Goal: Task Accomplishment & Management: Manage account settings

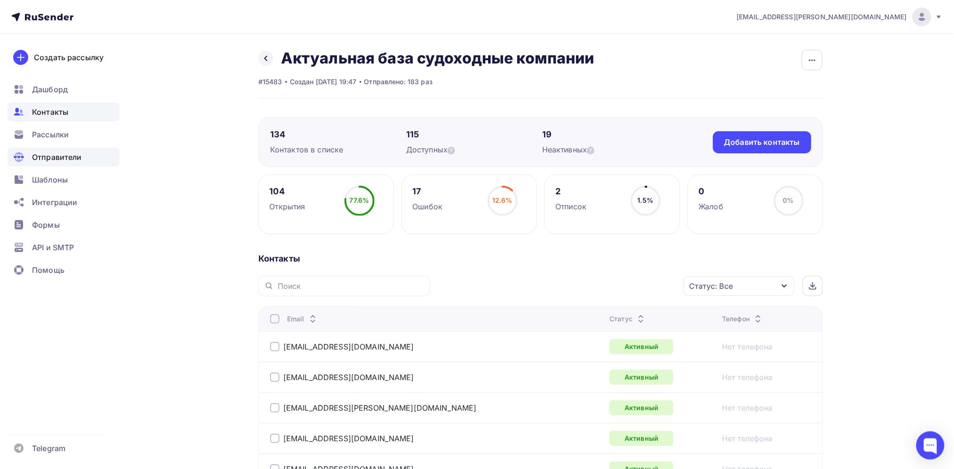
click at [63, 159] on span "Отправители" at bounding box center [57, 157] width 50 height 11
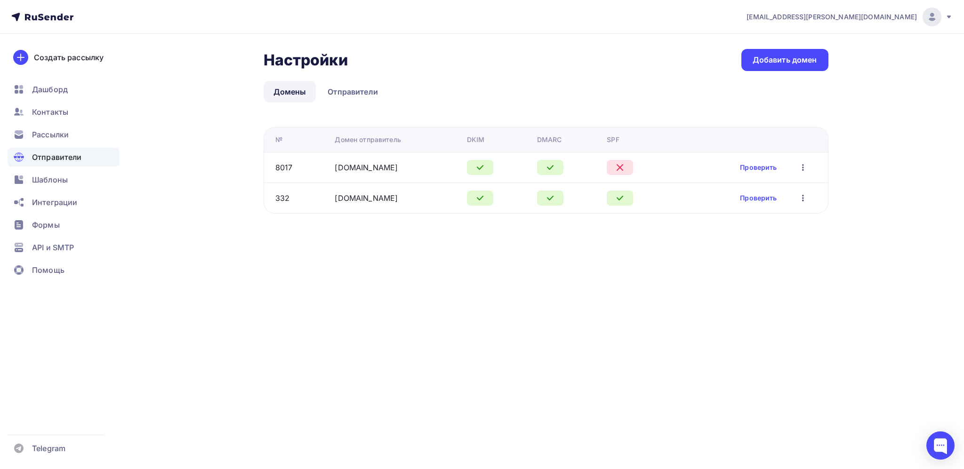
click at [368, 172] on div "shiprecruitcrewing.ru" at bounding box center [366, 167] width 63 height 11
click at [376, 168] on link "shiprecruitcrewing.ru" at bounding box center [366, 167] width 63 height 9
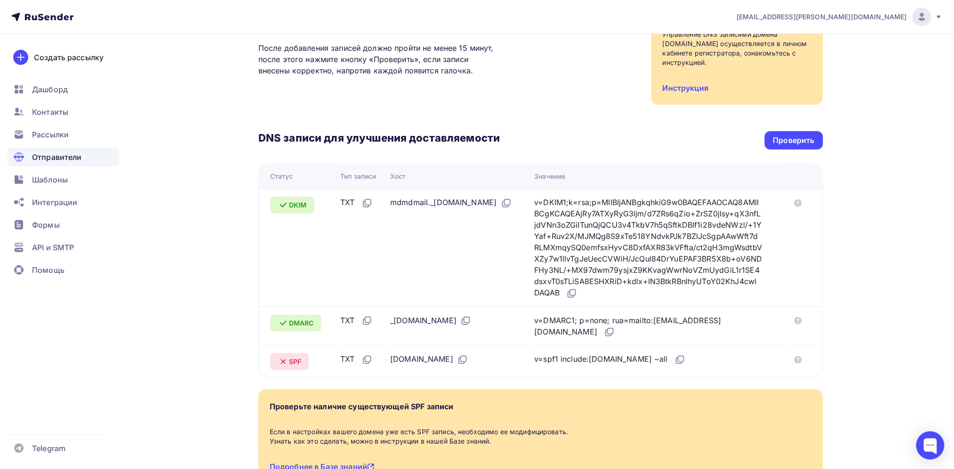
scroll to position [148, 0]
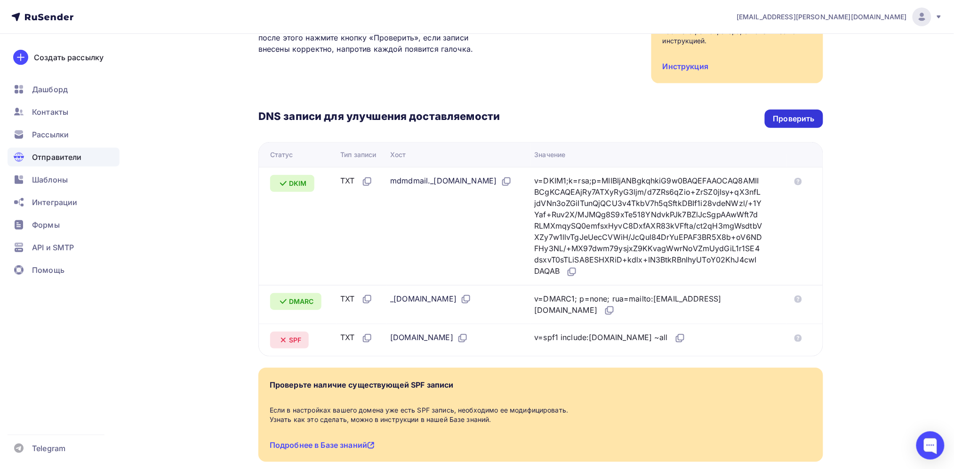
click at [807, 121] on div "Проверить" at bounding box center [793, 118] width 41 height 11
click at [777, 121] on div "Проверить" at bounding box center [793, 118] width 41 height 11
click at [776, 110] on div "Проверить" at bounding box center [794, 119] width 58 height 18
click at [816, 115] on div "Проверить" at bounding box center [794, 119] width 58 height 18
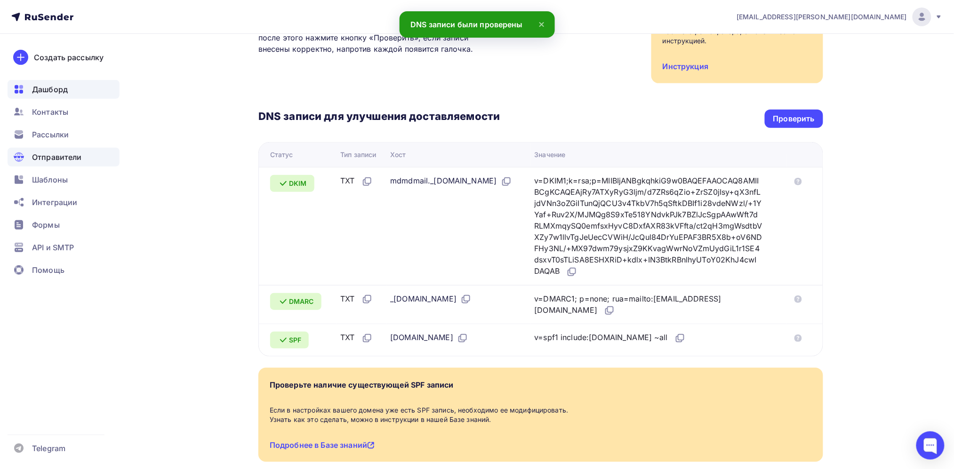
click at [64, 91] on span "Дашборд" at bounding box center [50, 89] width 36 height 11
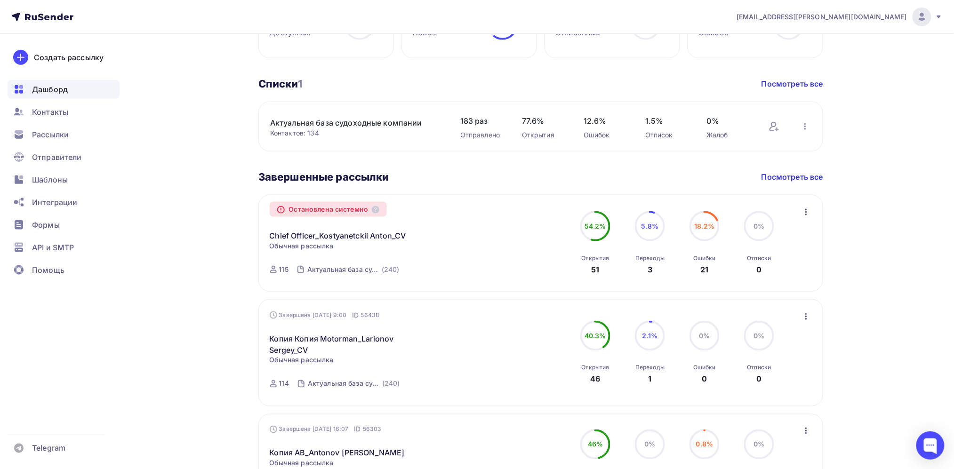
scroll to position [304, 0]
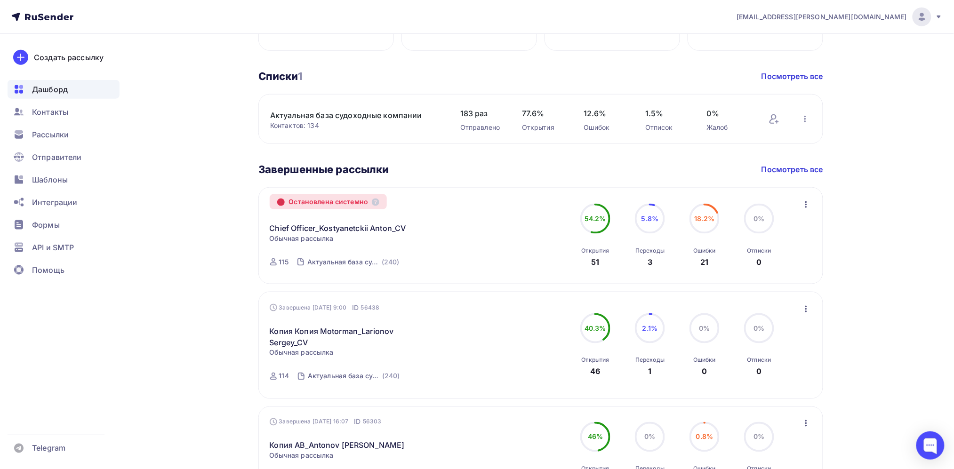
click at [279, 202] on icon at bounding box center [281, 202] width 7 height 7
click at [382, 202] on div "Остановлена системно" at bounding box center [329, 201] width 118 height 15
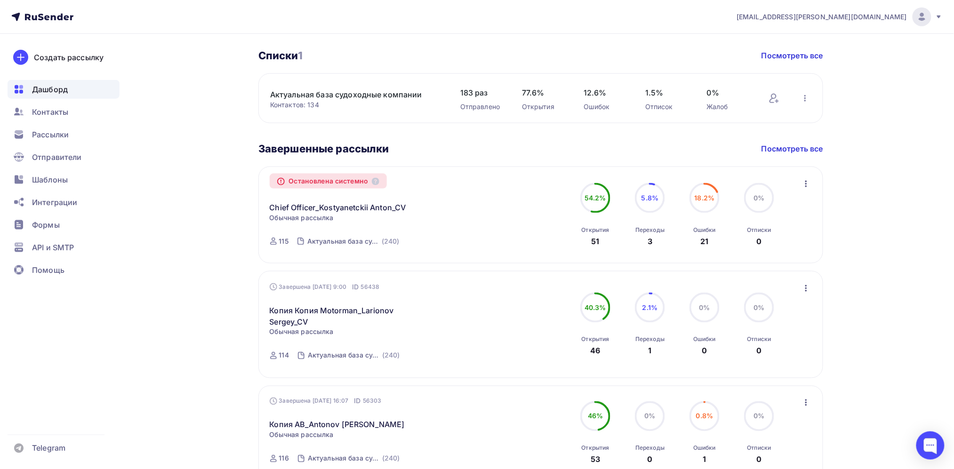
scroll to position [318, 0]
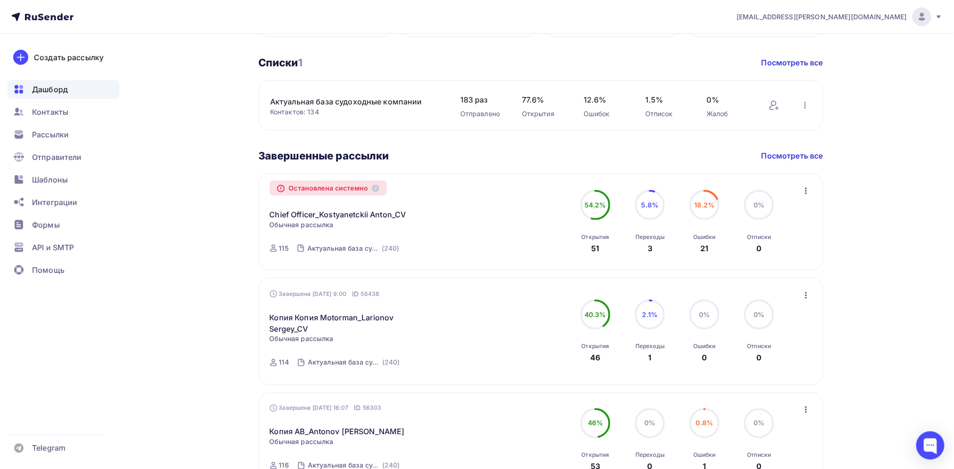
click at [802, 192] on icon "button" at bounding box center [805, 190] width 11 height 11
click at [771, 213] on div "Копировать в новую" at bounding box center [763, 215] width 96 height 11
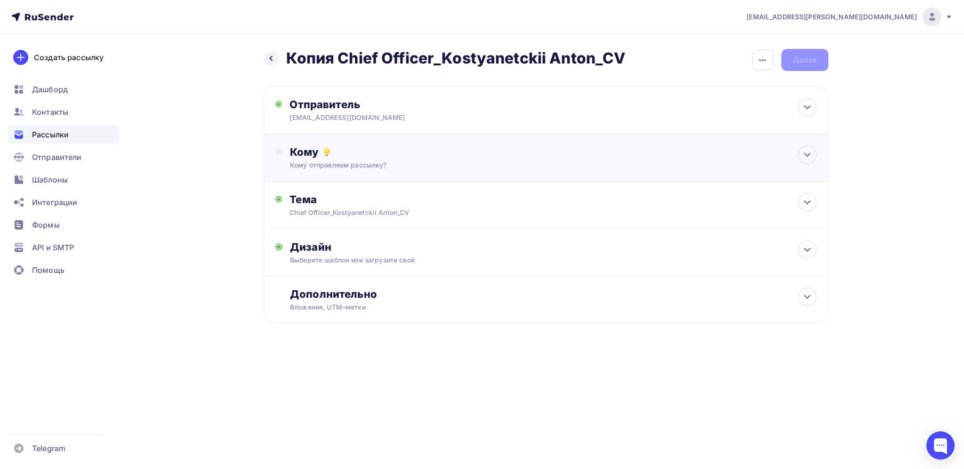
click at [624, 137] on div "Кому Кому отправляем рассылку? Списки получателей Выберите список Все списки id…" at bounding box center [546, 158] width 565 height 48
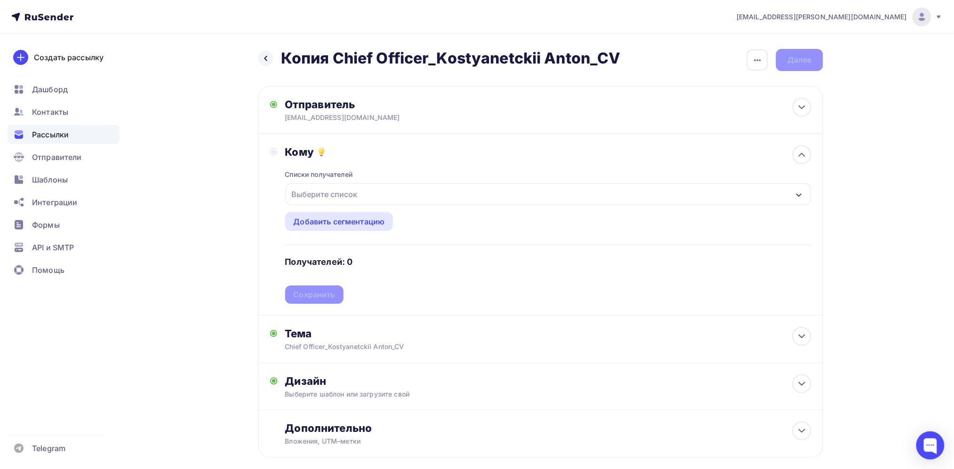
click at [450, 187] on div "Выберите список" at bounding box center [548, 195] width 525 height 22
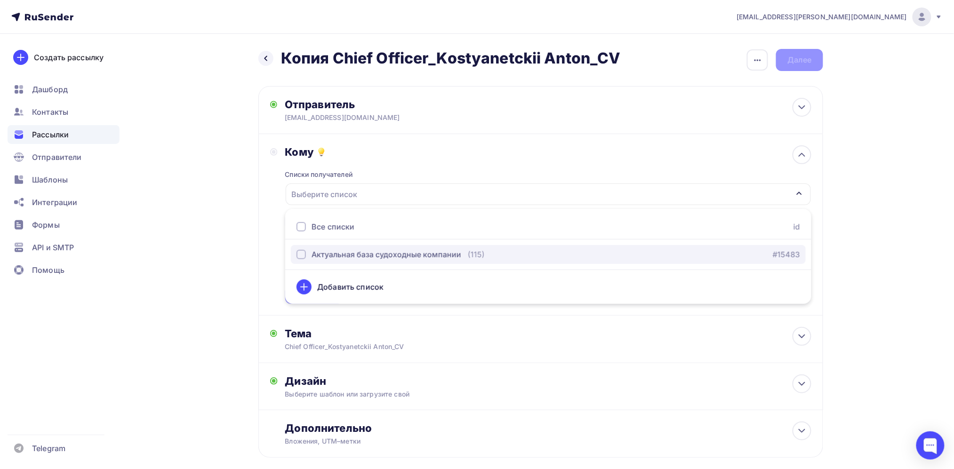
click at [325, 251] on div "Актуальная база судоходные компании" at bounding box center [387, 254] width 150 height 11
click at [891, 205] on div "kopylov.sergey@mail.ru Аккаунт Тарифы Выйти Создать рассылку Дашборд Контакты Р…" at bounding box center [477, 259] width 954 height 519
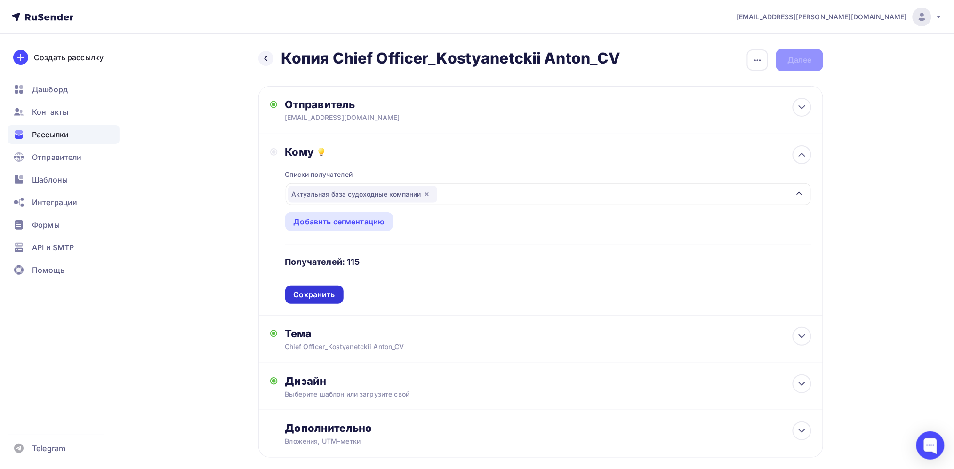
click at [327, 290] on div "Сохранить" at bounding box center [314, 294] width 41 height 11
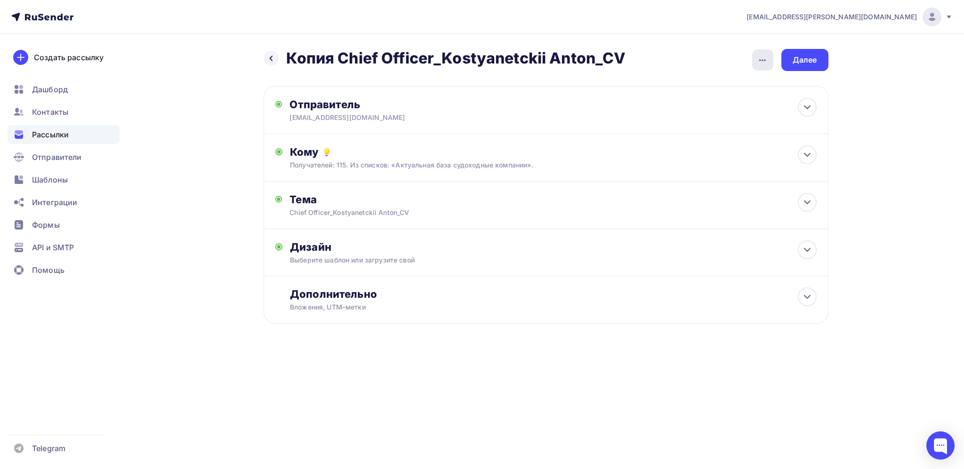
click at [752, 57] on button "button" at bounding box center [763, 60] width 22 height 22
click at [758, 103] on div "Переименовать рассылку" at bounding box center [713, 108] width 117 height 11
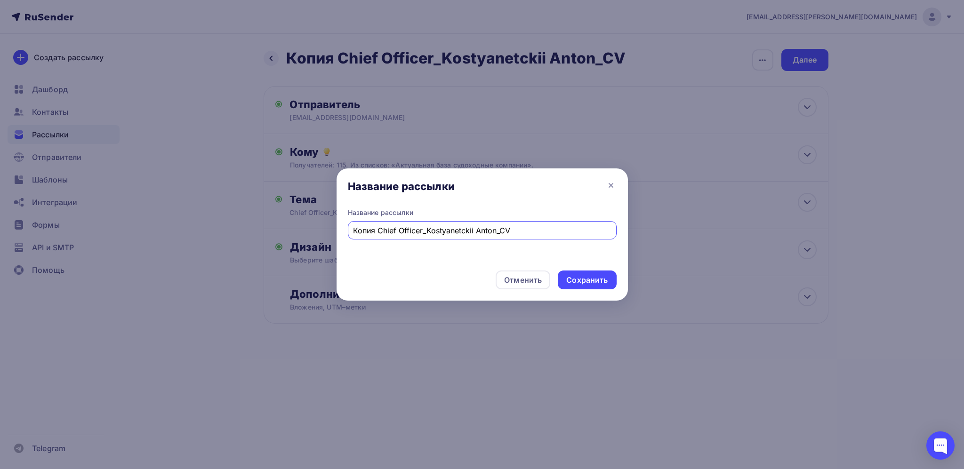
click at [379, 232] on input "Копия Chief Officer_Kostyanetckii Anton_CV" at bounding box center [482, 230] width 258 height 11
click at [397, 229] on input "Chief Officer_Kostyanetckii Anton_CV" at bounding box center [482, 230] width 258 height 11
click at [407, 231] on input "Chief Officer _Kostyanetckii Anton_CV" at bounding box center [482, 230] width 258 height 11
type input "Chief Officer _ Kostyanetckii Anton_CV"
click at [580, 283] on div "Сохранить" at bounding box center [586, 280] width 41 height 11
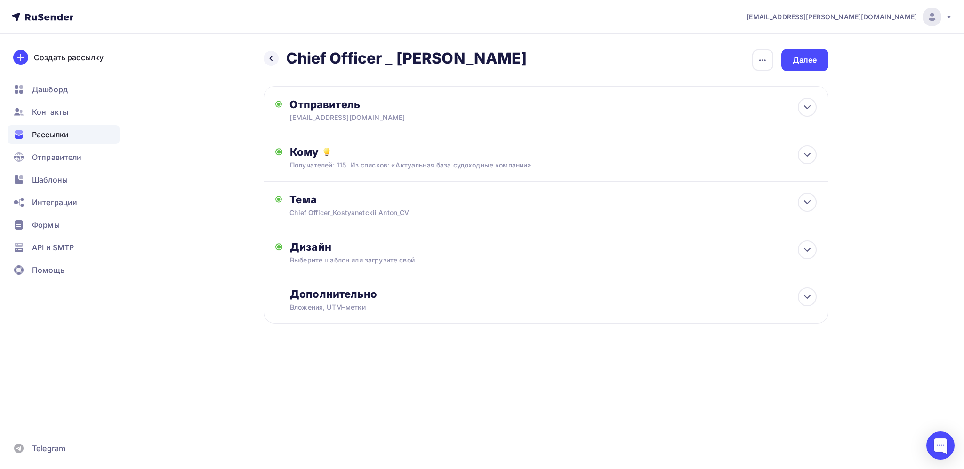
drag, startPoint x: 584, startPoint y: 62, endPoint x: 289, endPoint y: 56, distance: 295.1
click at [289, 56] on div "Назад Chief Officer _ Kostyanetckii Anton_CV Chief Officer _ Kostyanetckii Anto…" at bounding box center [546, 60] width 565 height 22
copy h2 "Chief Officer _ Kostyanetckii Anton_CV"
click at [362, 224] on div "Тема Chief Officer_Kostyanetckii Anton_CV Тема * Chief Officer_Kostyanetckii An…" at bounding box center [546, 206] width 565 height 48
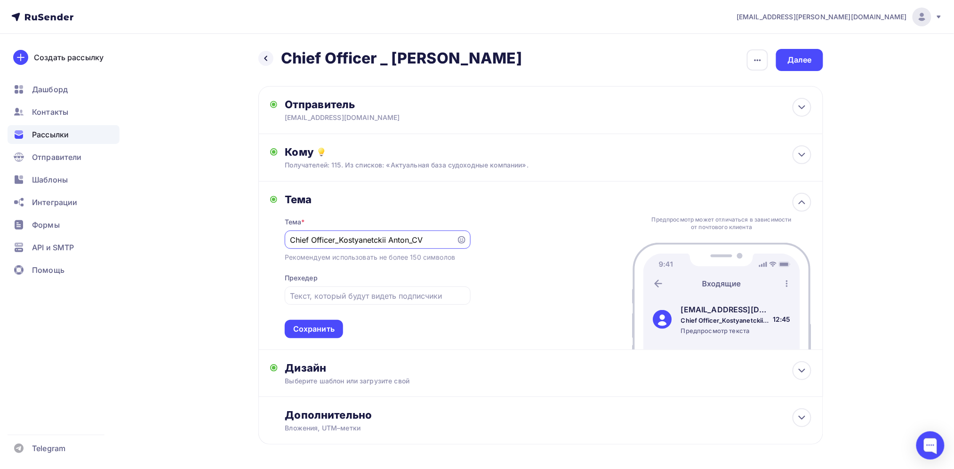
drag, startPoint x: 431, startPoint y: 239, endPoint x: 268, endPoint y: 243, distance: 162.9
click at [268, 243] on div "Тема Тема * Chief Officer_Kostyanetckii Anton_CV Рекомендуем использовать не бо…" at bounding box center [540, 266] width 565 height 168
paste input "_"
click at [411, 241] on input "Chief Officer _ Kostyanetckii Anton_CV" at bounding box center [370, 239] width 161 height 11
click at [419, 241] on input "Chief Officer _ Kostyanetckii Anton _CV" at bounding box center [370, 239] width 161 height 11
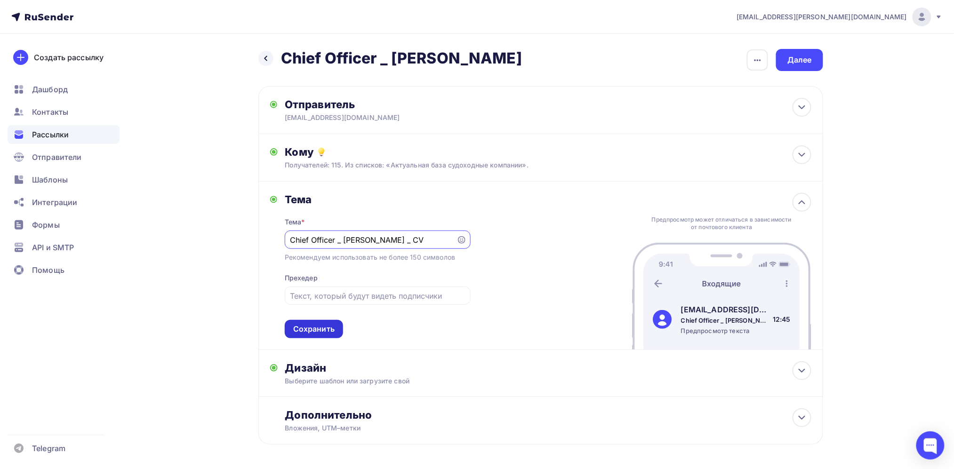
type input "Chief Officer _ Kostyanetckii Anton _ CV"
click at [331, 320] on div "Сохранить" at bounding box center [314, 329] width 58 height 18
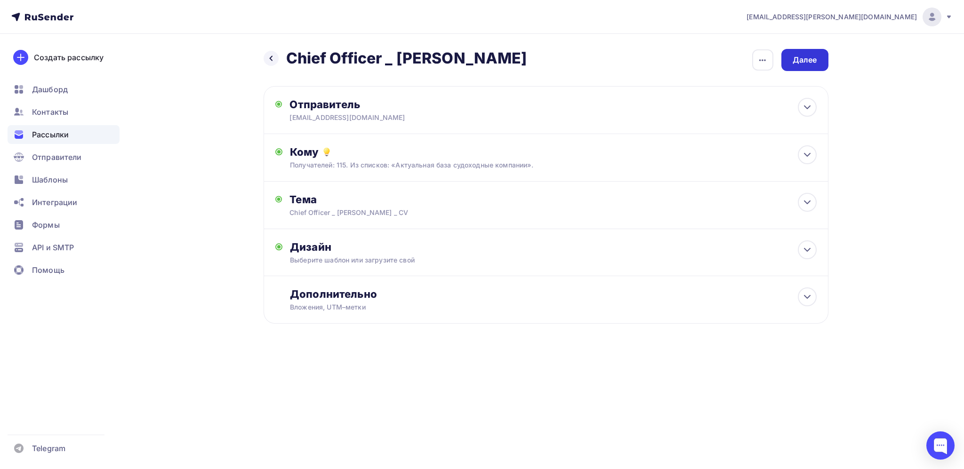
click at [807, 57] on div "Далее" at bounding box center [804, 60] width 24 height 11
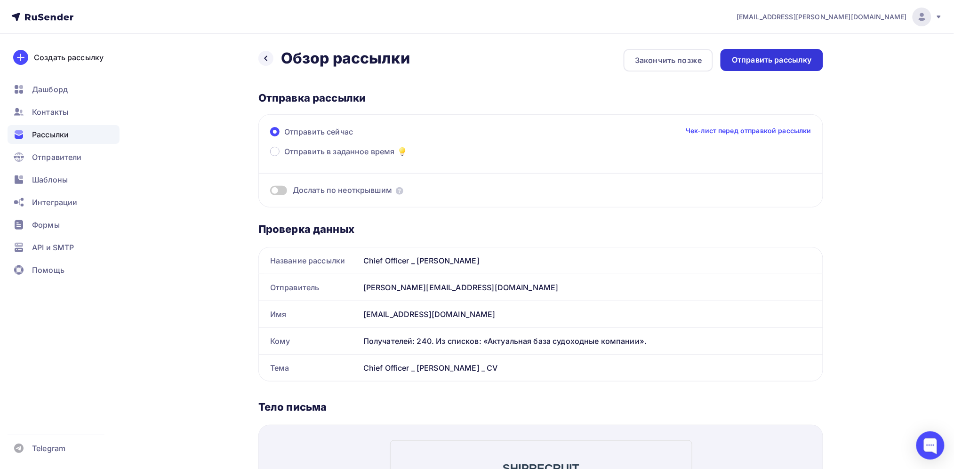
click at [793, 62] on div "Отправить рассылку" at bounding box center [772, 60] width 80 height 11
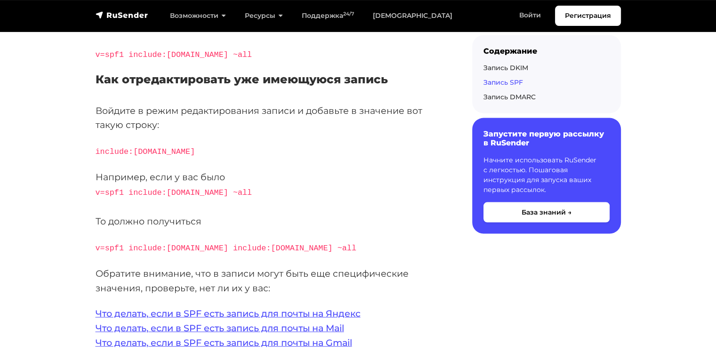
scroll to position [1990, 0]
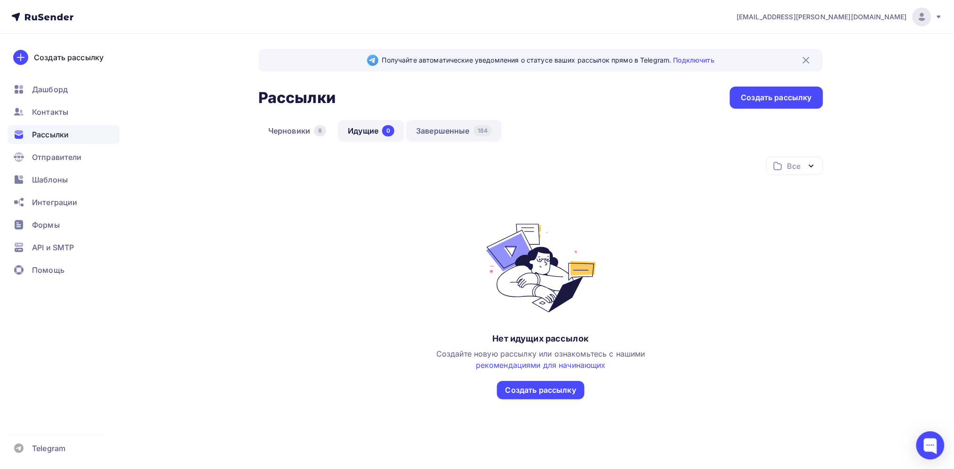
click at [437, 132] on link "Завершенные 184" at bounding box center [454, 131] width 96 height 22
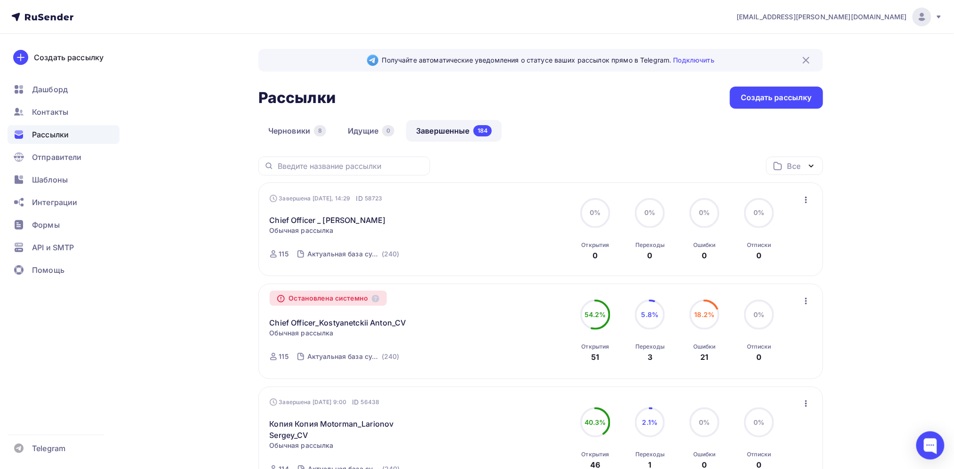
click at [804, 299] on icon "button" at bounding box center [805, 301] width 11 height 11
click at [58, 230] on span "Формы" at bounding box center [46, 224] width 28 height 11
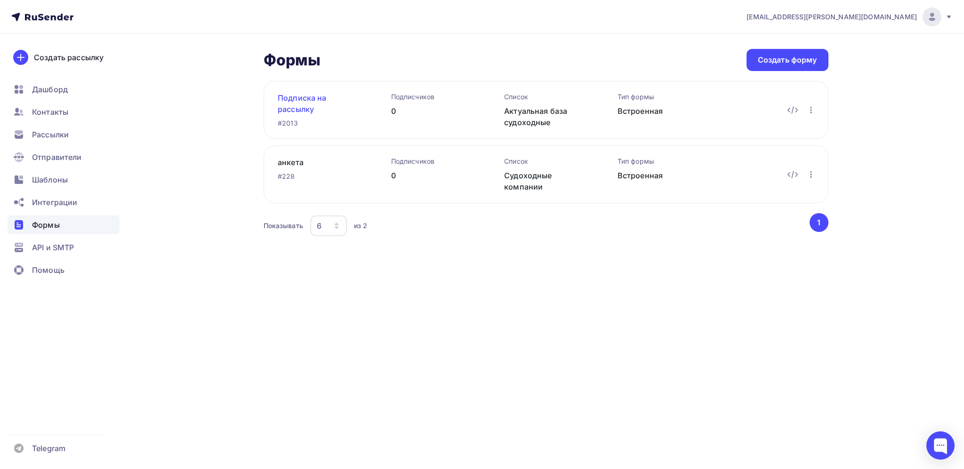
click at [330, 108] on link "Подписка на рассылку [GEOGRAPHIC_DATA]" at bounding box center [319, 103] width 83 height 23
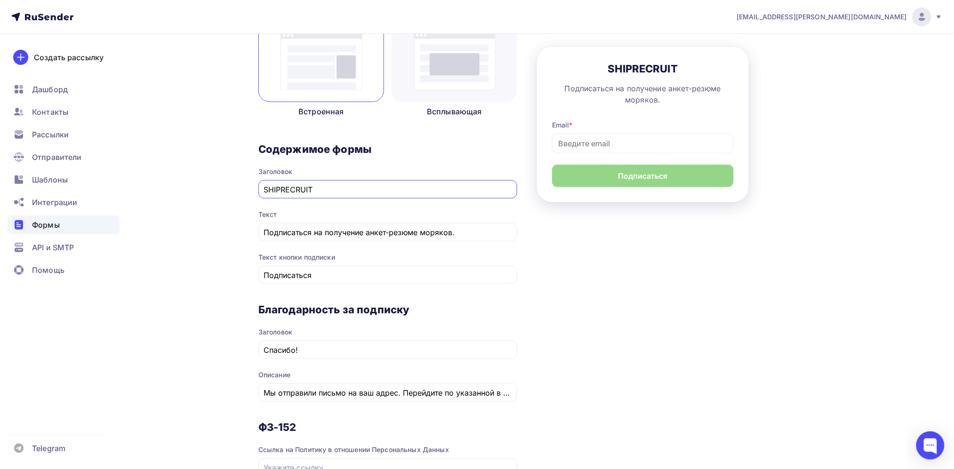
scroll to position [55, 0]
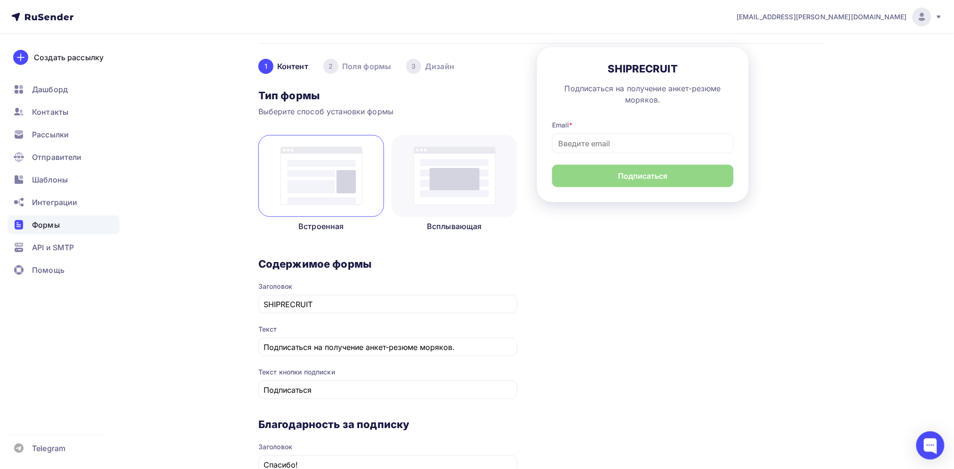
click at [377, 68] on div "2 Поля формы" at bounding box center [357, 66] width 68 height 15
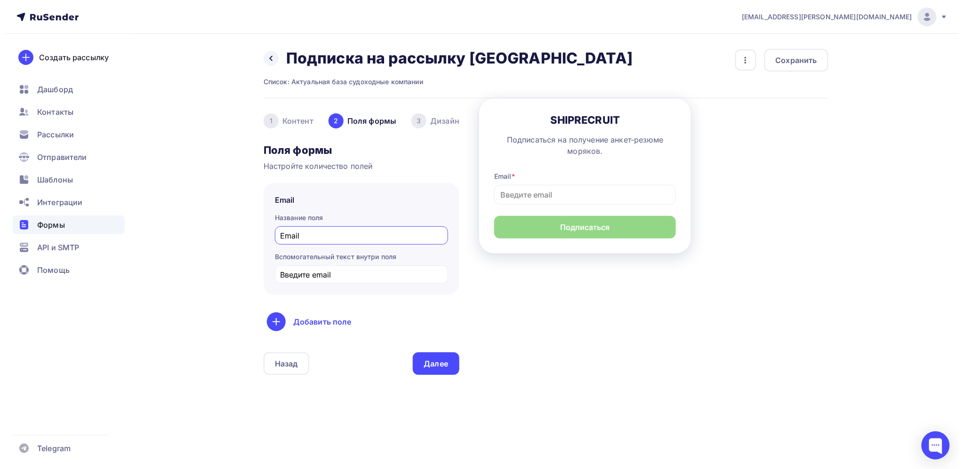
scroll to position [0, 0]
click at [323, 237] on input "Email" at bounding box center [361, 235] width 162 height 11
type input "E"
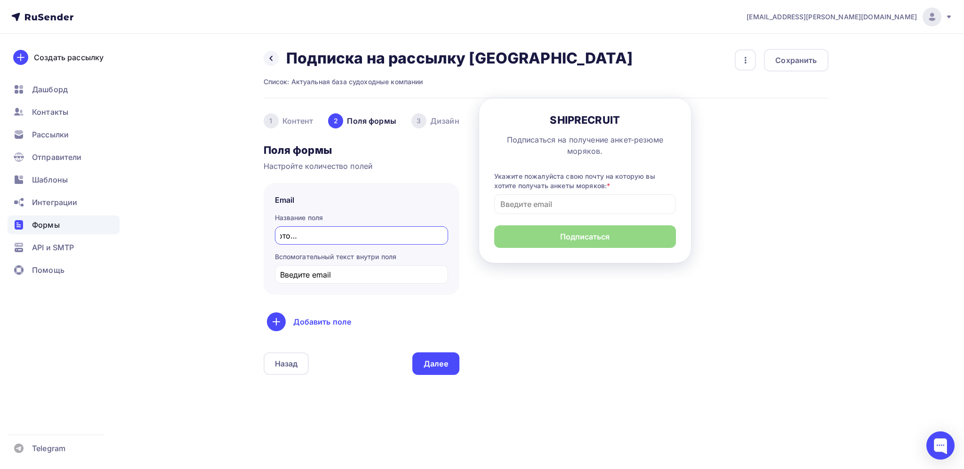
scroll to position [0, 144]
type input "Укажите пожалуйста свою почту на которую вы хотите получать анкеты моряков:"
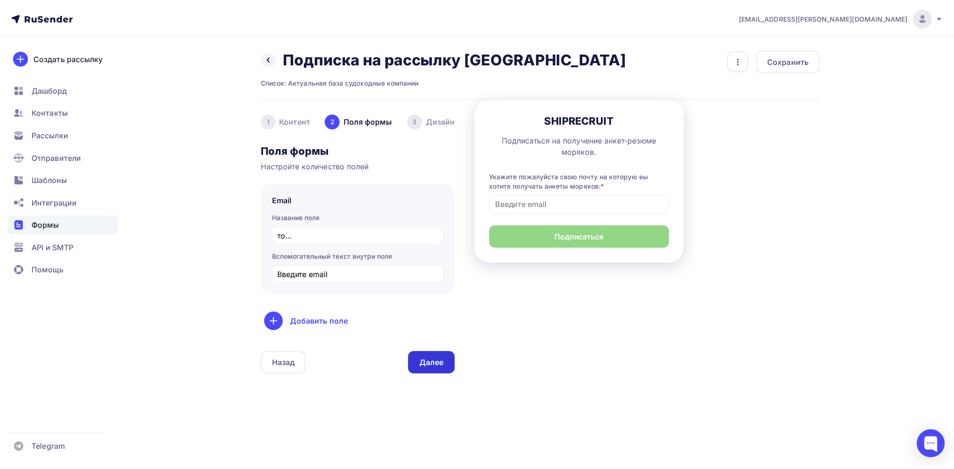
scroll to position [0, 0]
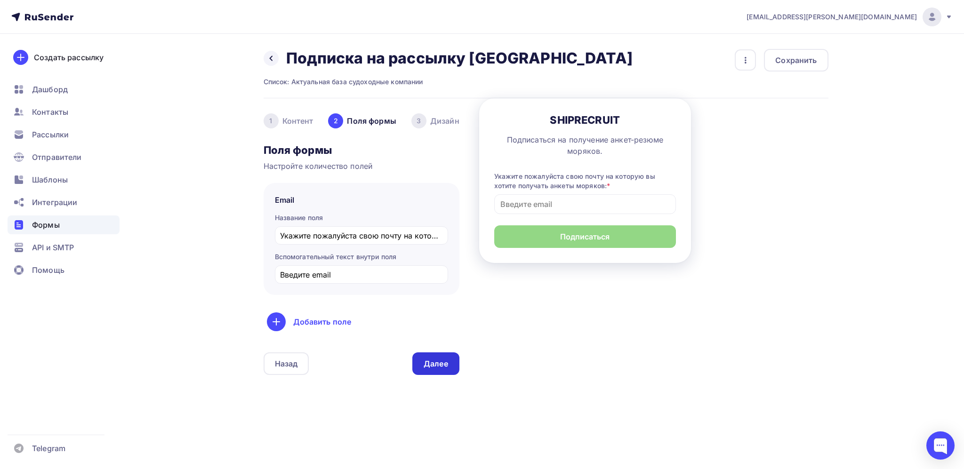
click at [435, 366] on div "Далее" at bounding box center [436, 364] width 24 height 11
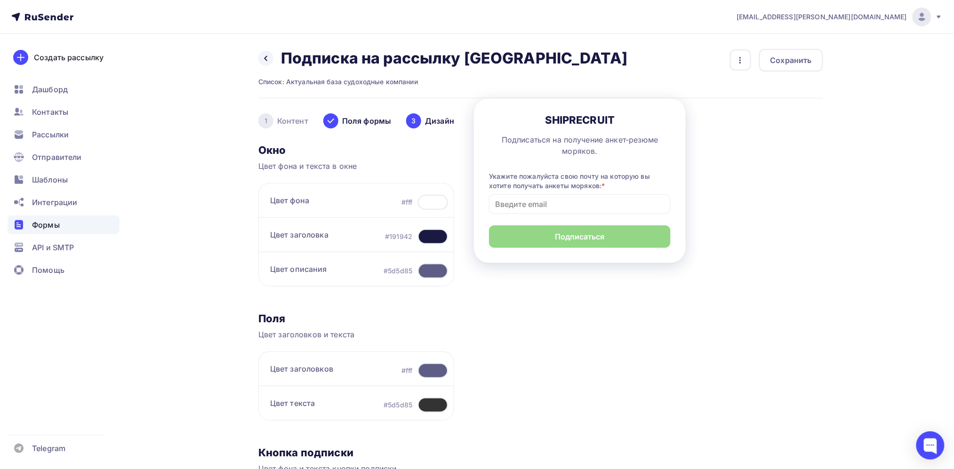
click at [295, 115] on div "1 Контент" at bounding box center [283, 120] width 50 height 15
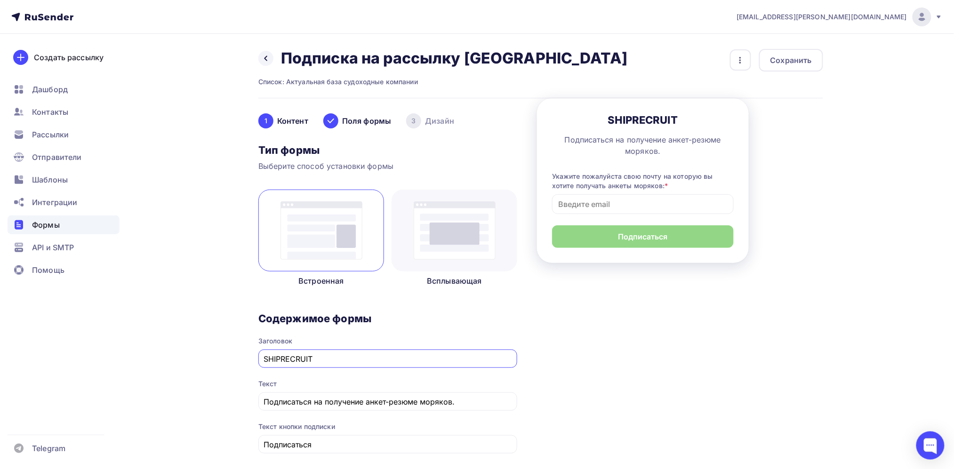
click at [331, 359] on input "SHIPRECRUIT" at bounding box center [388, 358] width 248 height 11
type input "SHIPRECRUIT-Путь к мечте"
click at [470, 401] on input "Подписаться на получение анкет-резюме моряков." at bounding box center [388, 401] width 248 height 11
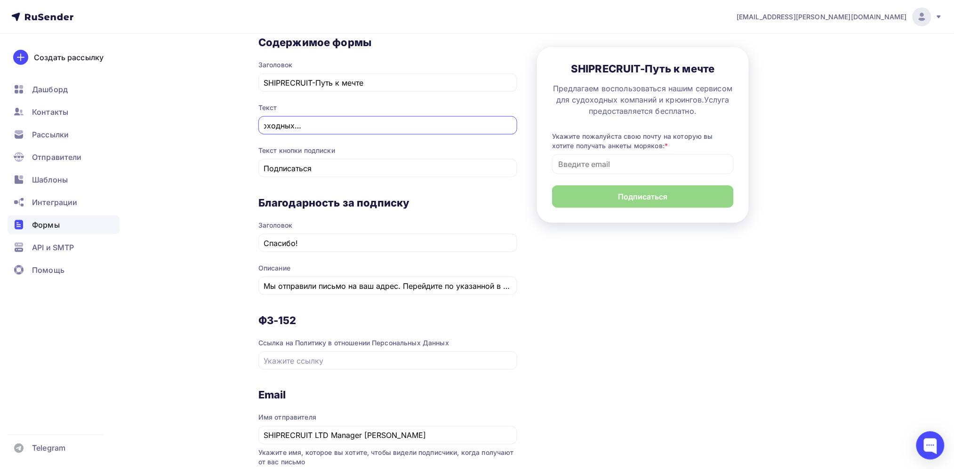
scroll to position [406, 0]
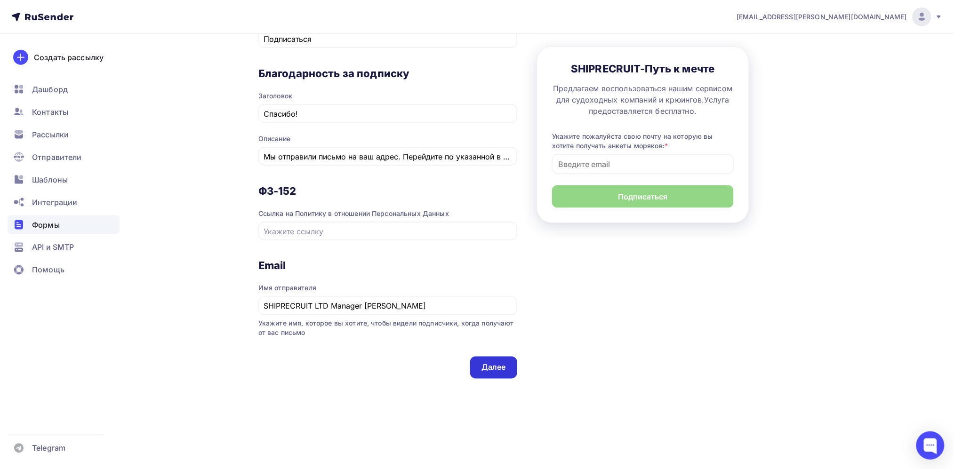
type input "Предлагаем воспользоваться нашим сервисом для судоходных компаний и крюингов.Ус…"
click at [491, 368] on div "Далее" at bounding box center [493, 367] width 24 height 11
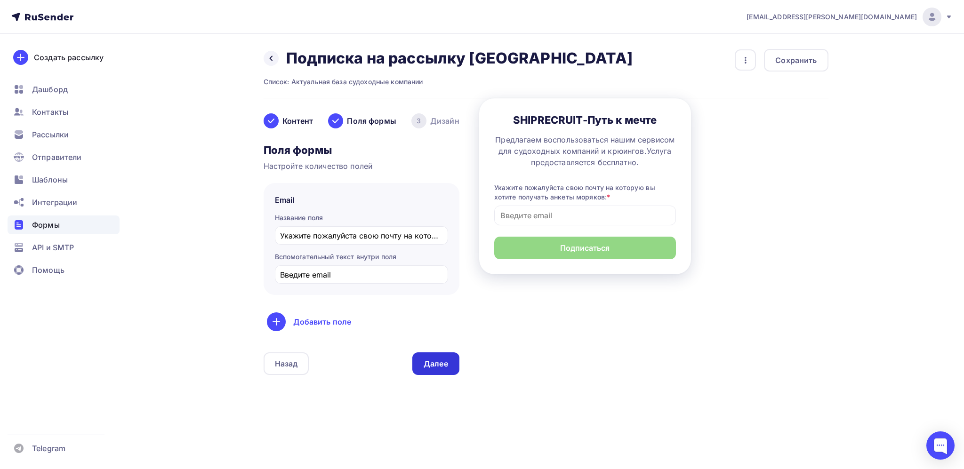
click at [439, 363] on div "Далее" at bounding box center [436, 364] width 24 height 11
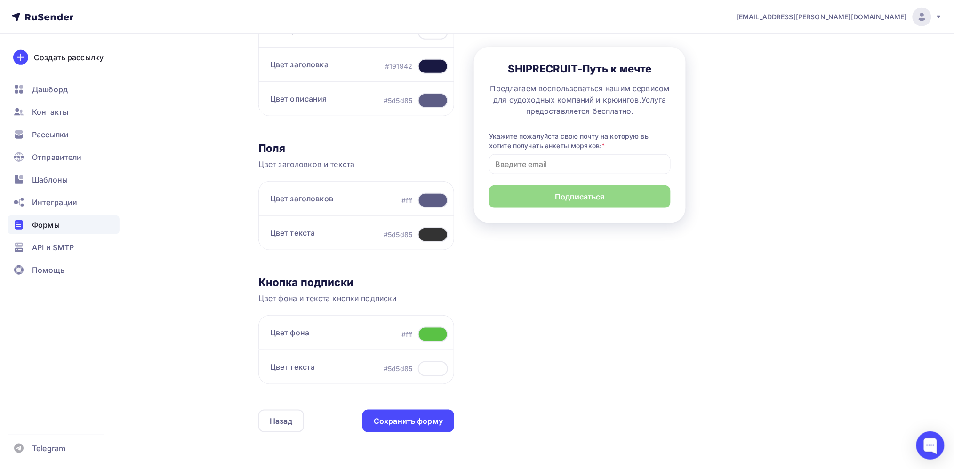
scroll to position [224, 0]
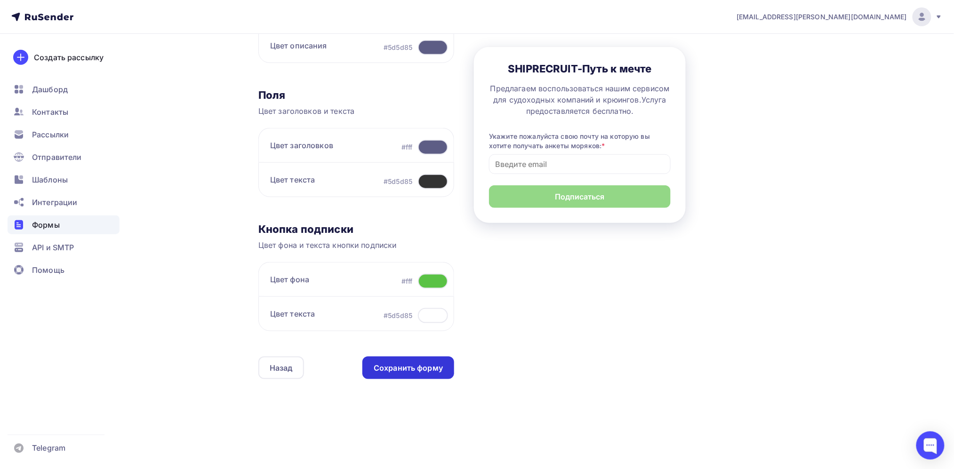
click at [432, 374] on div "Сохранить форму" at bounding box center [408, 368] width 92 height 23
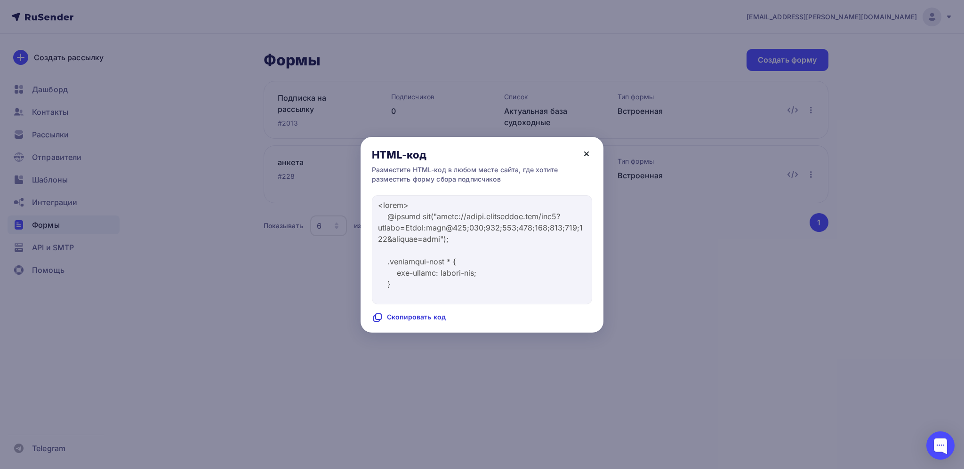
click at [587, 152] on icon at bounding box center [586, 153] width 11 height 11
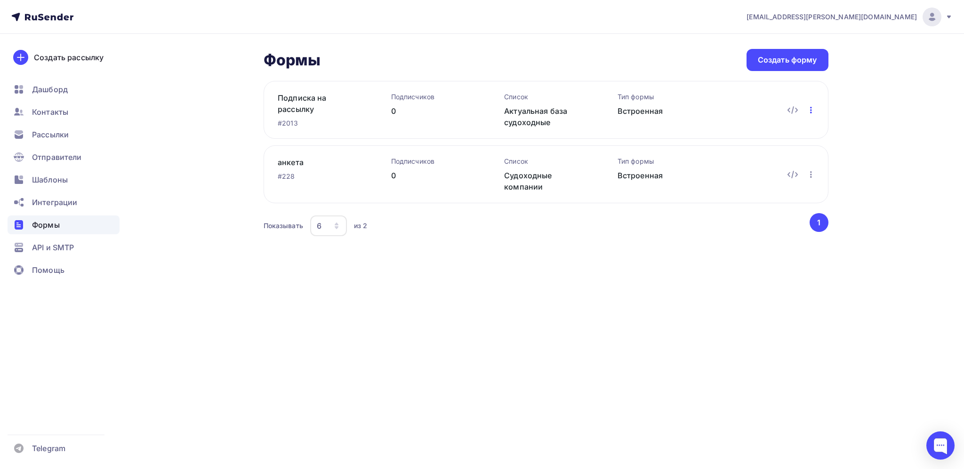
click at [812, 111] on icon "button" at bounding box center [810, 109] width 11 height 11
click at [795, 112] on icon at bounding box center [792, 109] width 11 height 11
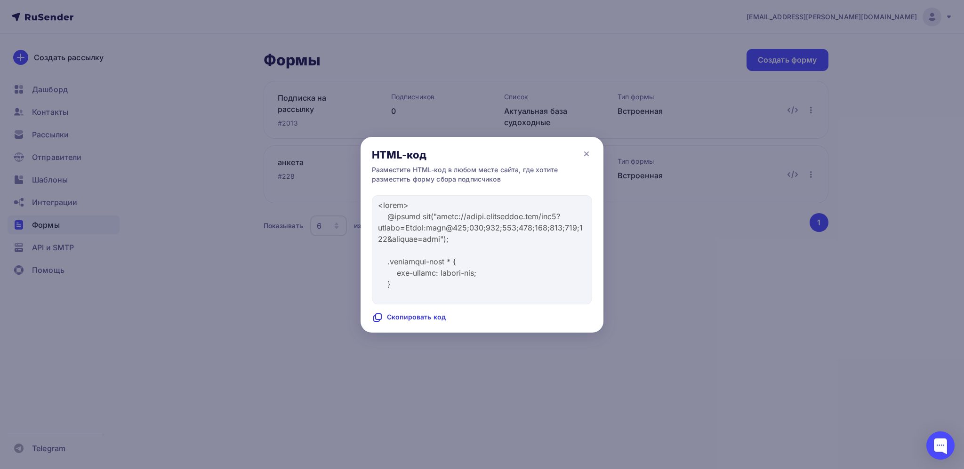
click at [412, 320] on div "Скопировать код" at bounding box center [409, 317] width 74 height 11
click at [492, 353] on div at bounding box center [482, 234] width 964 height 469
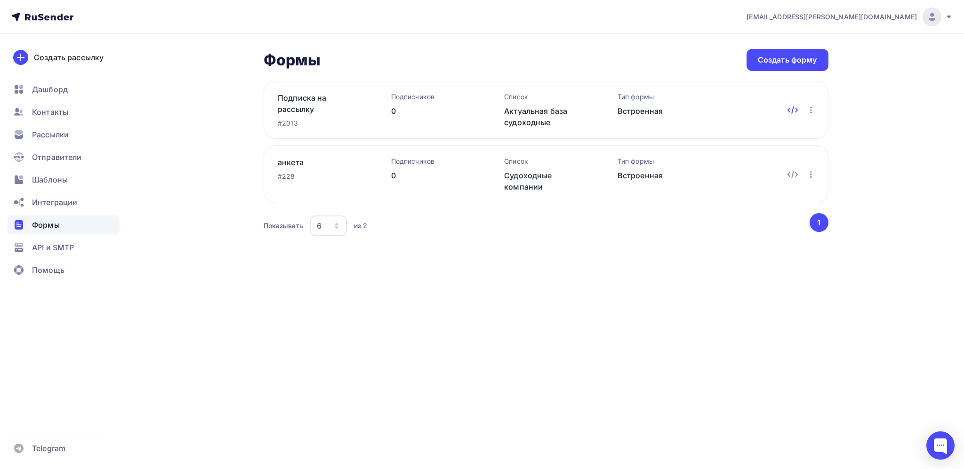
click at [790, 108] on icon at bounding box center [792, 109] width 11 height 11
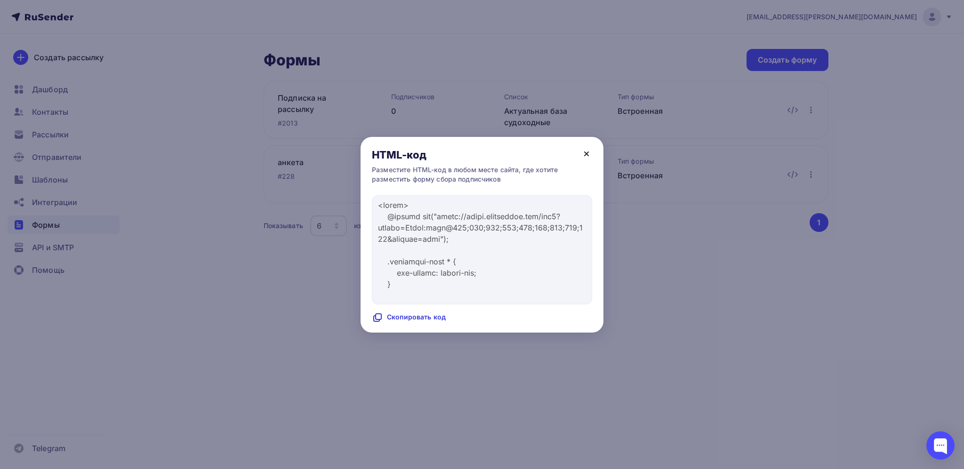
click at [583, 151] on icon at bounding box center [586, 153] width 11 height 11
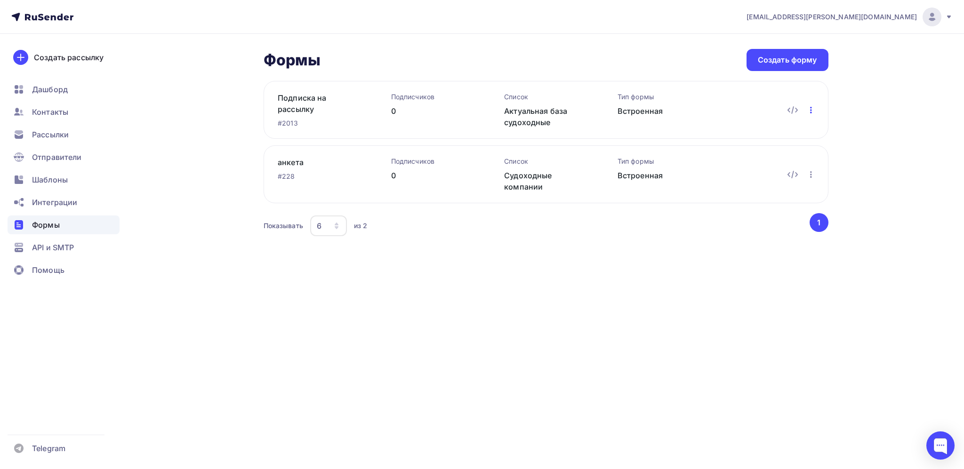
click at [808, 114] on icon "button" at bounding box center [810, 109] width 11 height 11
click at [782, 132] on div "Редактировать" at bounding box center [770, 134] width 90 height 11
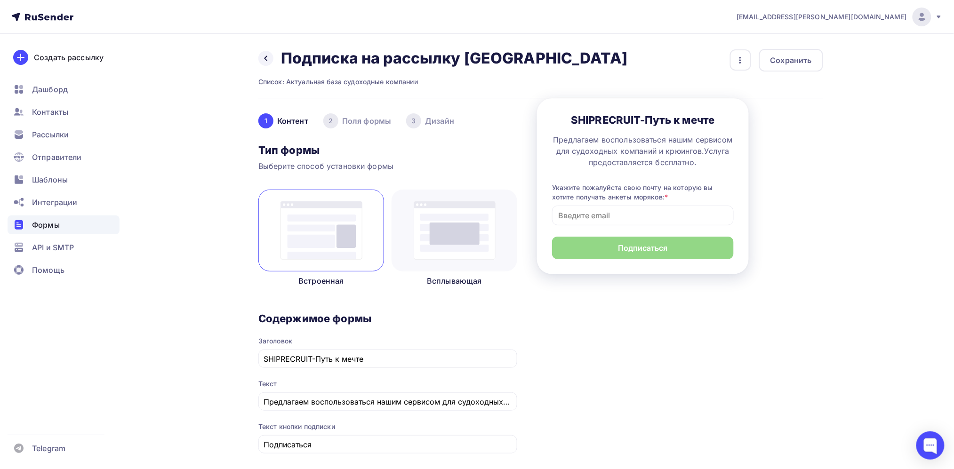
click at [430, 237] on img at bounding box center [455, 230] width 82 height 58
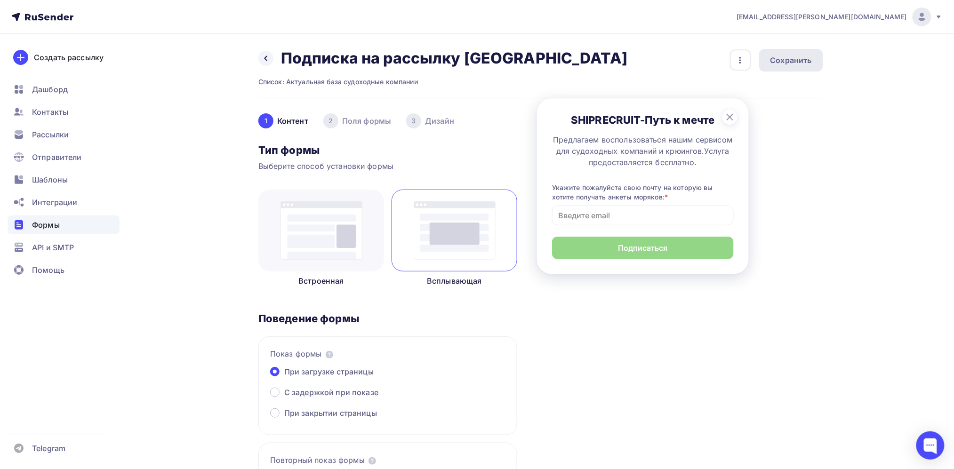
click at [797, 64] on div "Сохранить" at bounding box center [790, 60] width 41 height 11
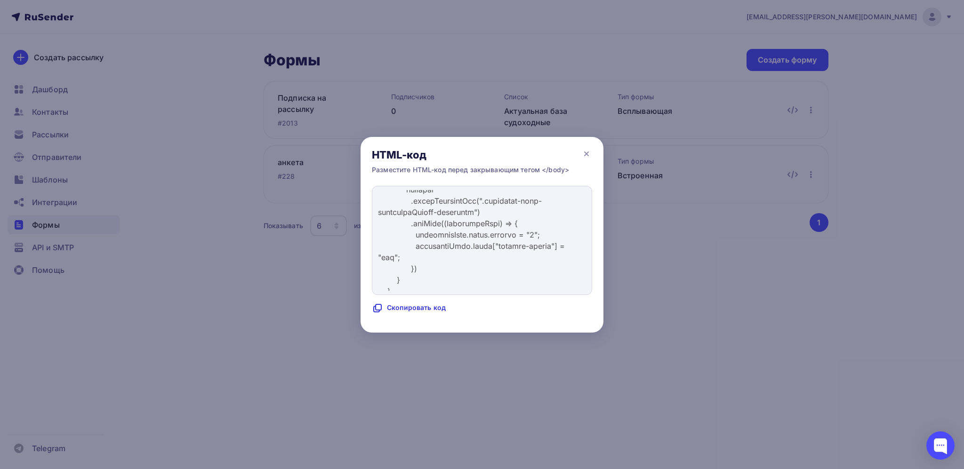
scroll to position [6269, 0]
click at [588, 151] on icon at bounding box center [586, 153] width 11 height 11
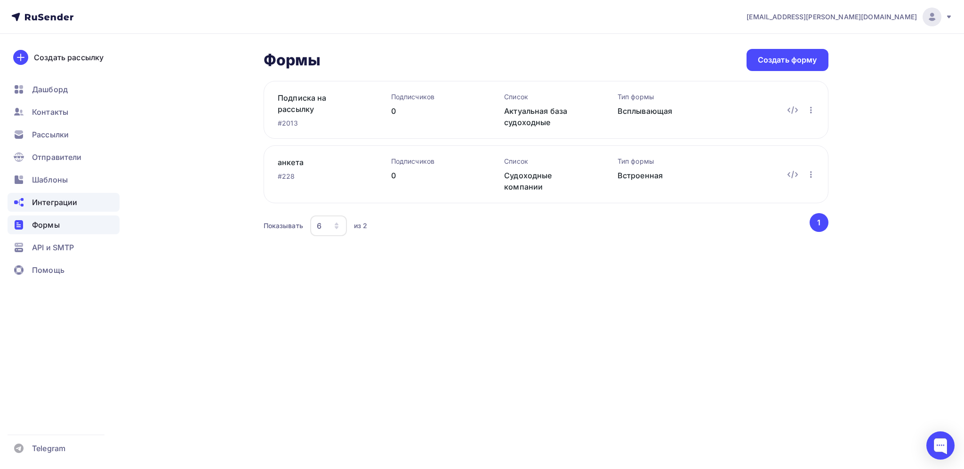
click at [78, 205] on div "Интеграции" at bounding box center [64, 202] width 112 height 19
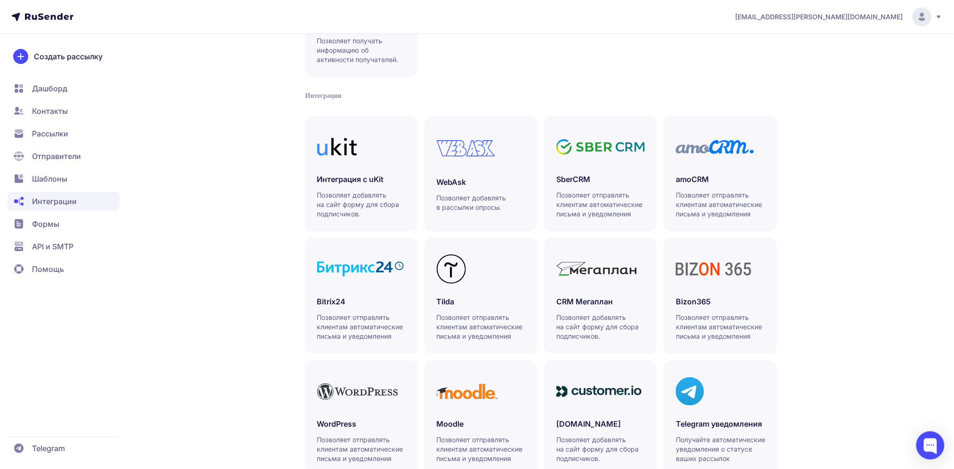
scroll to position [177, 0]
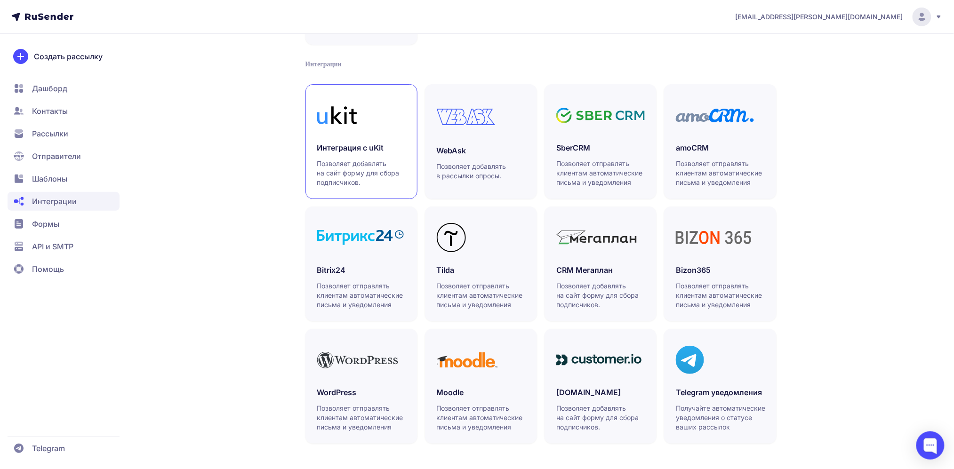
click at [359, 185] on p "Позволяет добавлять на сайт форму для сбора подписчиков." at bounding box center [361, 173] width 89 height 28
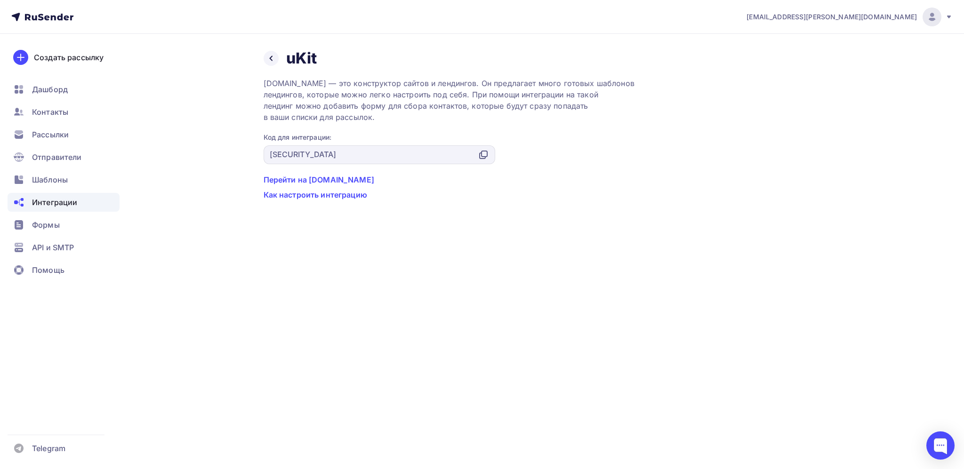
click at [316, 180] on link "Перейти на [DOMAIN_NAME]" at bounding box center [546, 179] width 565 height 11
click at [317, 191] on link "Как настроить интеграцию" at bounding box center [546, 194] width 565 height 11
click at [486, 153] on icon at bounding box center [483, 154] width 11 height 11
click at [54, 225] on span "Формы" at bounding box center [46, 224] width 28 height 11
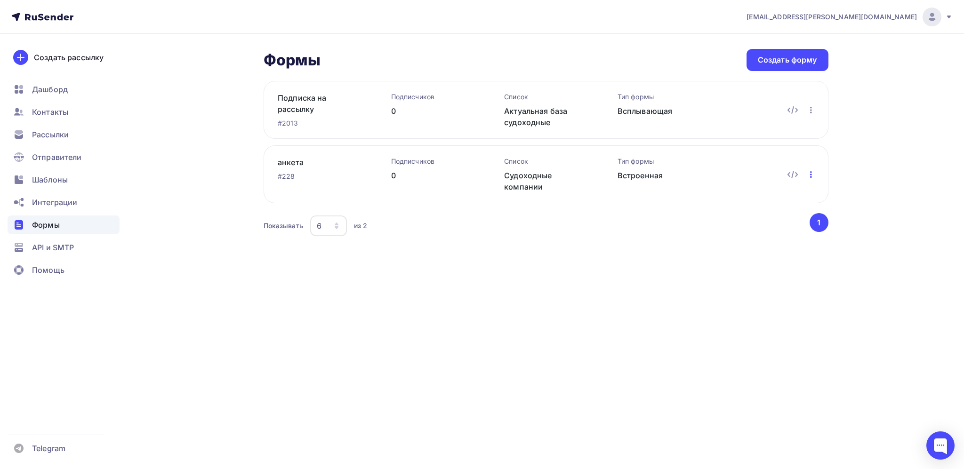
click at [811, 175] on icon "button" at bounding box center [811, 174] width 2 height 7
click at [760, 233] on div "Удалить" at bounding box center [770, 236] width 90 height 11
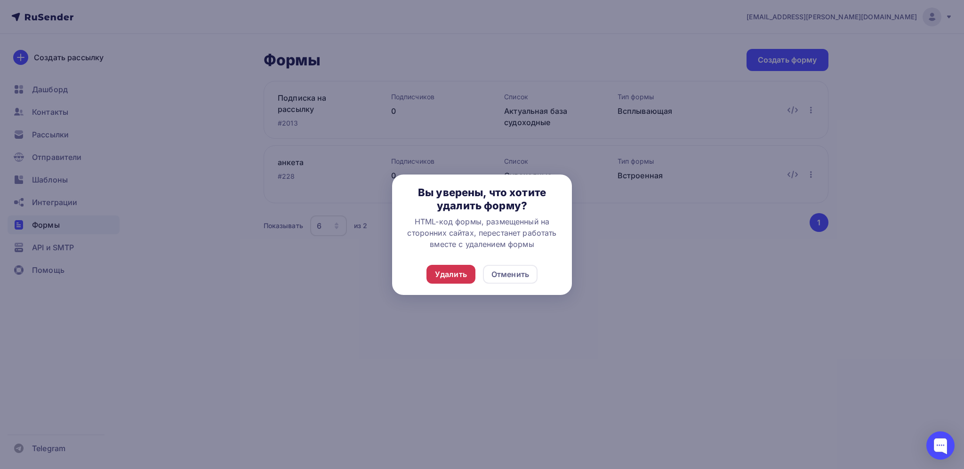
click at [467, 271] on div "Удалить" at bounding box center [451, 274] width 32 height 11
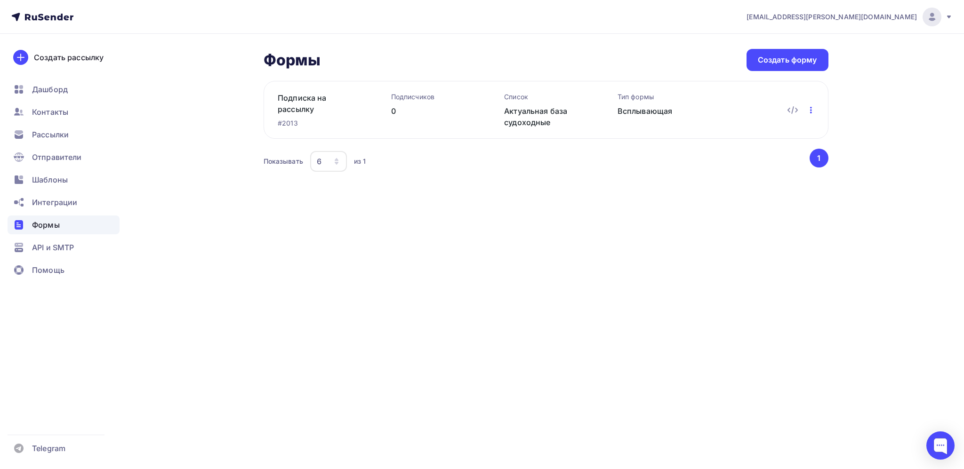
click at [815, 108] on icon "button" at bounding box center [810, 109] width 11 height 11
click at [787, 127] on link "Редактировать" at bounding box center [770, 134] width 102 height 19
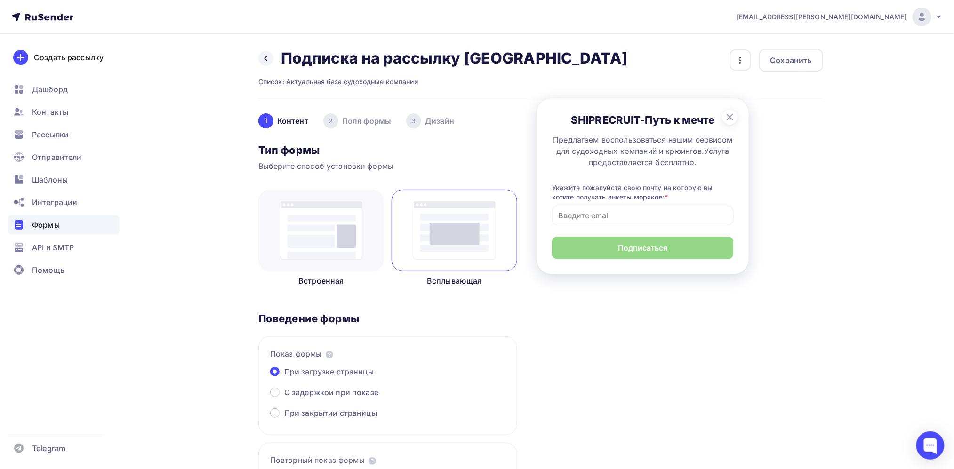
click at [326, 246] on img at bounding box center [321, 230] width 82 height 58
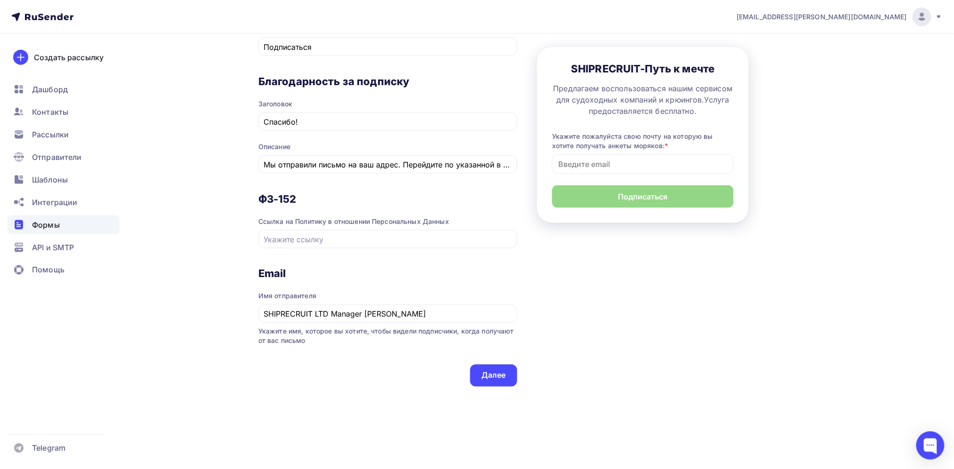
scroll to position [406, 0]
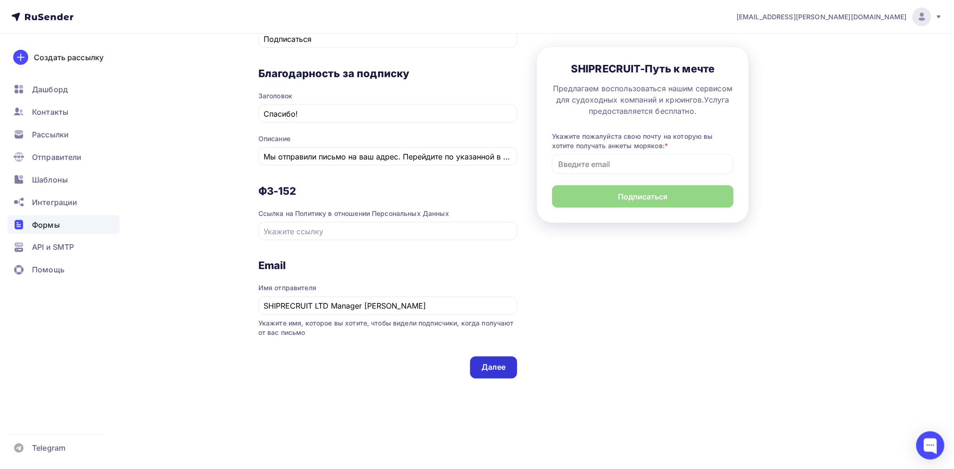
click at [505, 374] on div "Далее" at bounding box center [493, 368] width 47 height 22
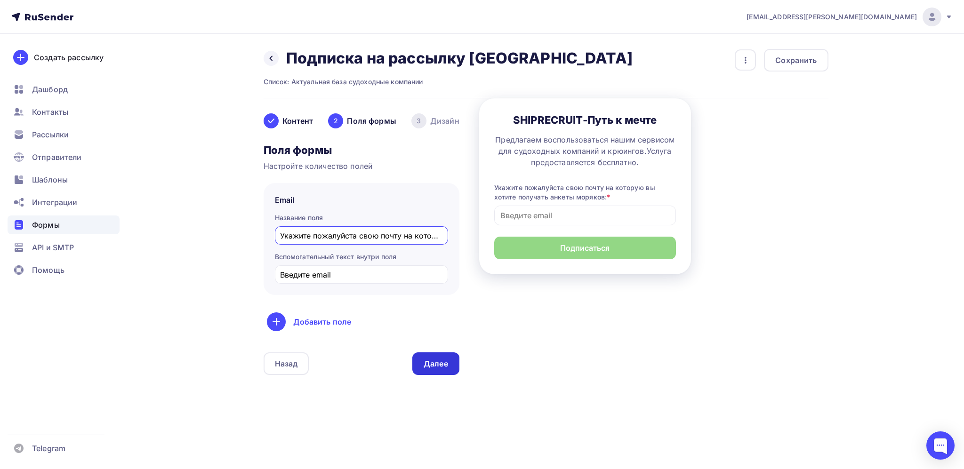
click at [441, 362] on div "Далее" at bounding box center [436, 364] width 24 height 11
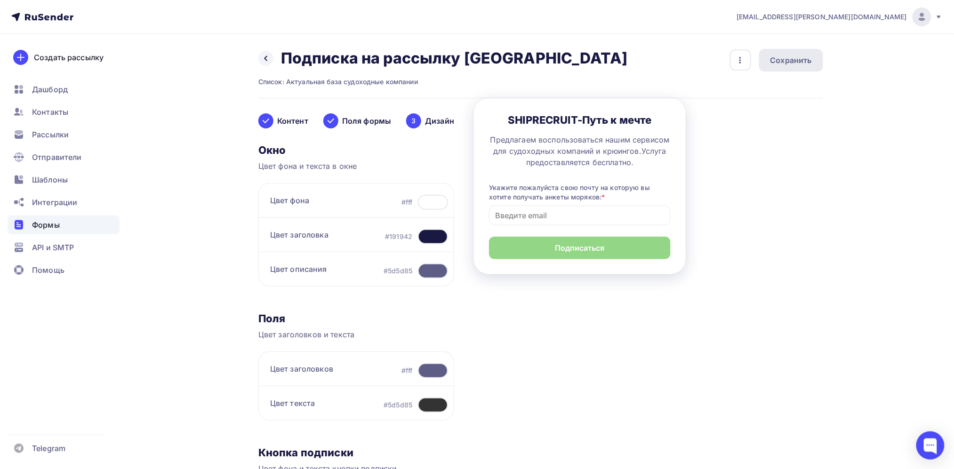
click at [789, 56] on div "Сохранить" at bounding box center [790, 60] width 41 height 11
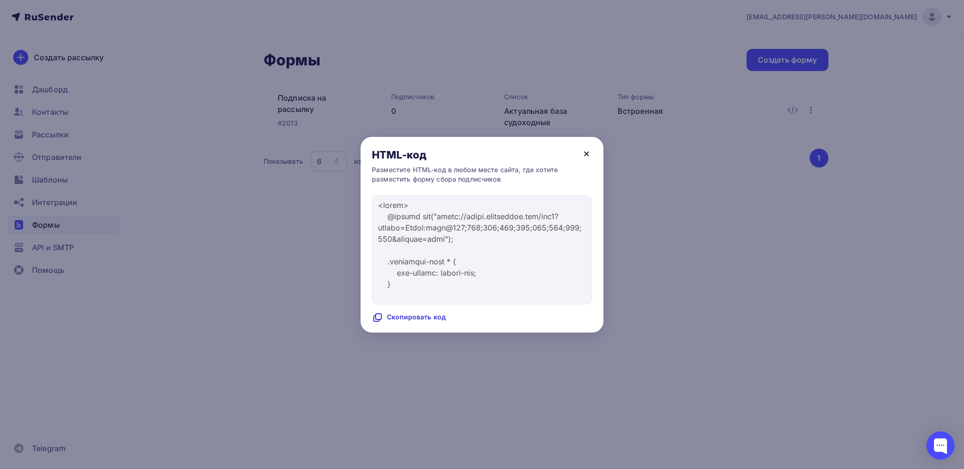
click at [586, 153] on icon at bounding box center [586, 154] width 4 height 4
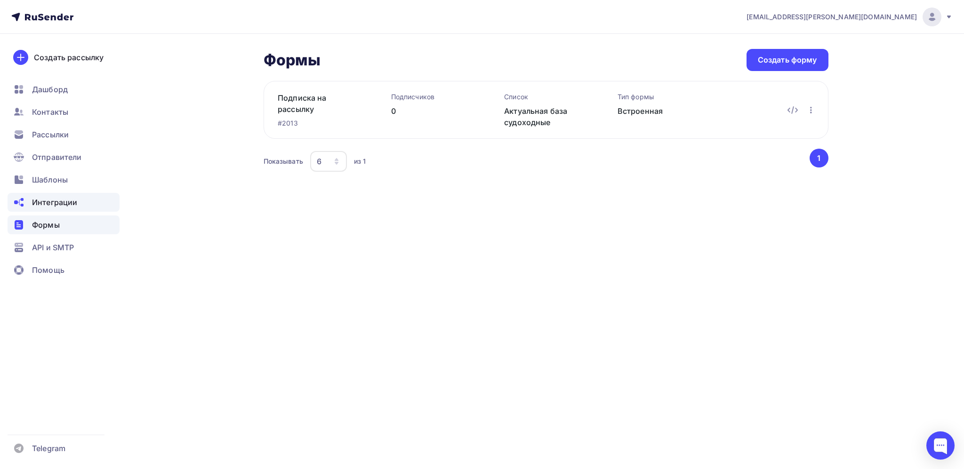
click at [85, 205] on div "Интеграции" at bounding box center [64, 202] width 112 height 19
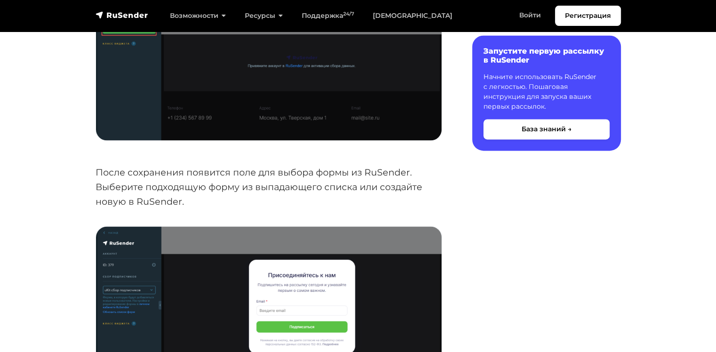
scroll to position [1466, 0]
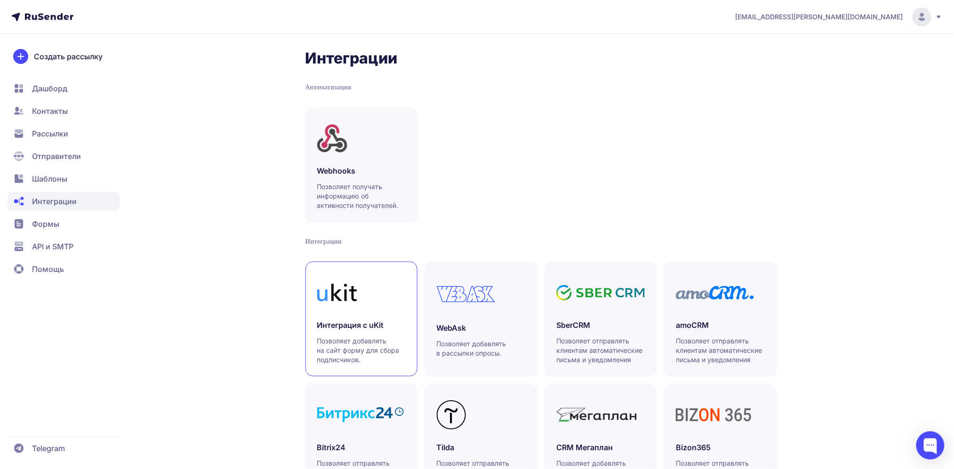
click at [345, 336] on p "Позволяет добавлять на сайт форму для сбора подписчиков." at bounding box center [361, 350] width 89 height 28
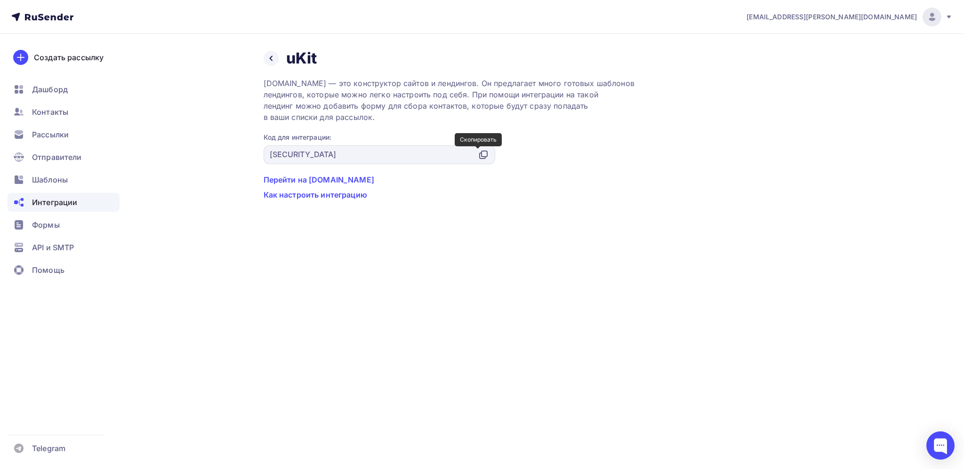
click at [483, 154] on icon at bounding box center [483, 154] width 11 height 11
click at [44, 227] on span "Формы" at bounding box center [46, 224] width 28 height 11
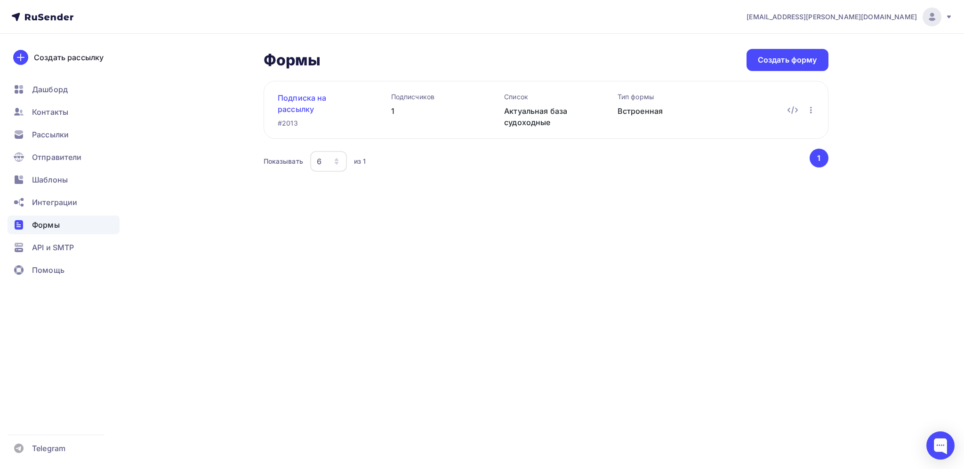
click at [304, 108] on link "Подписка на рассылку Резюме" at bounding box center [319, 103] width 83 height 23
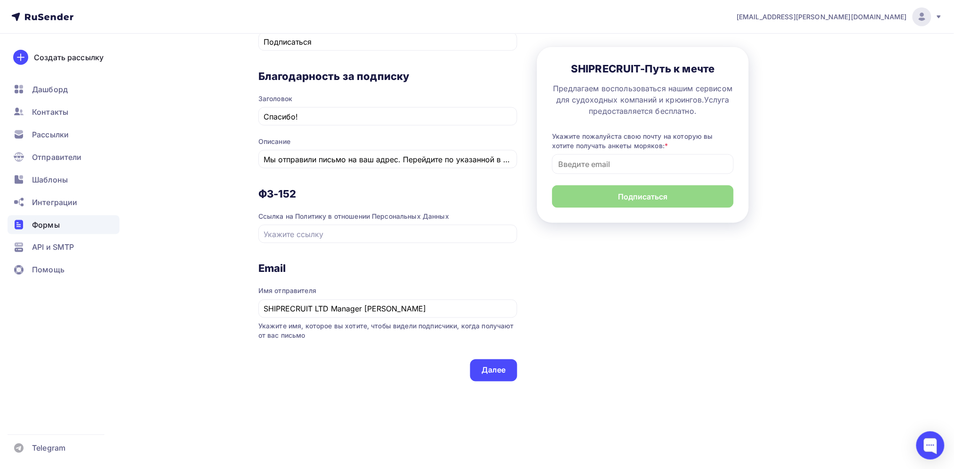
scroll to position [406, 0]
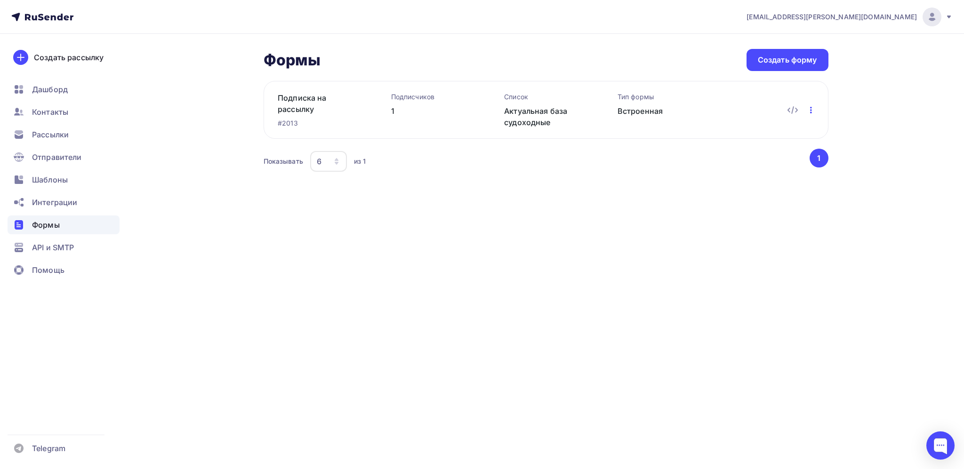
click at [811, 109] on icon "button" at bounding box center [810, 109] width 11 height 11
click at [904, 112] on div "kopylov.sergey@mail.ru Аккаунт Тарифы Выйти Создать рассылку Дашборд Контакты Р…" at bounding box center [482, 106] width 964 height 212
click at [64, 114] on span "Контакты" at bounding box center [50, 111] width 36 height 11
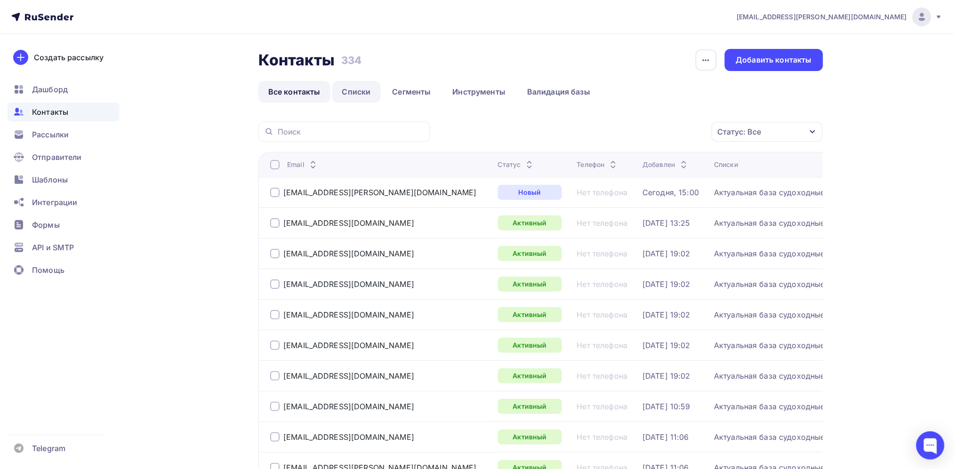
click at [362, 95] on link "Списки" at bounding box center [356, 92] width 48 height 22
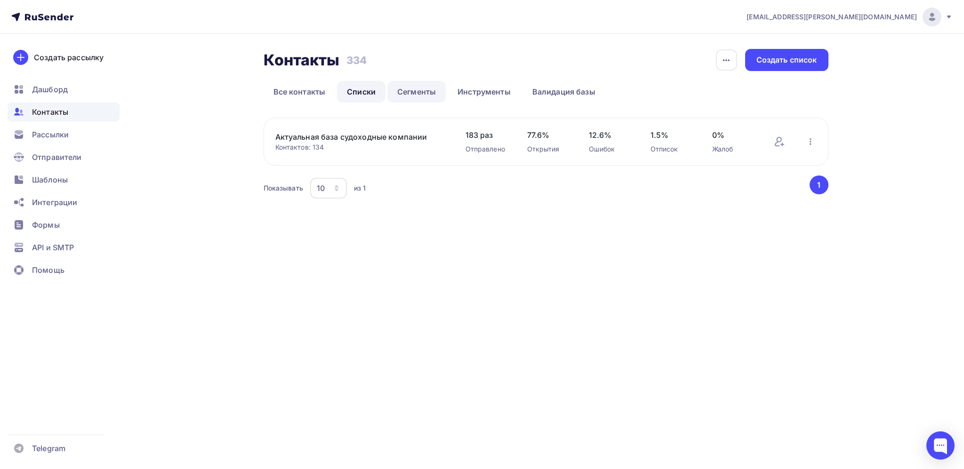
click at [410, 91] on link "Сегменты" at bounding box center [416, 92] width 58 height 22
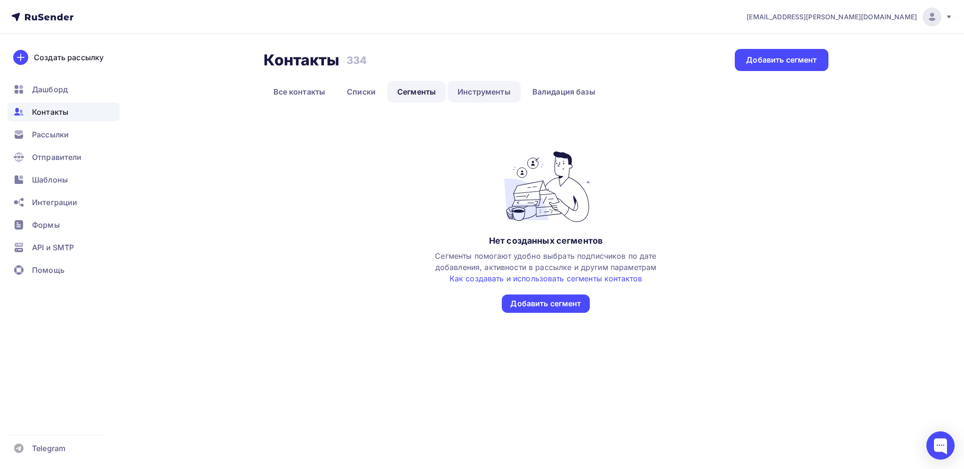
click at [464, 89] on link "Инструменты" at bounding box center [484, 92] width 73 height 22
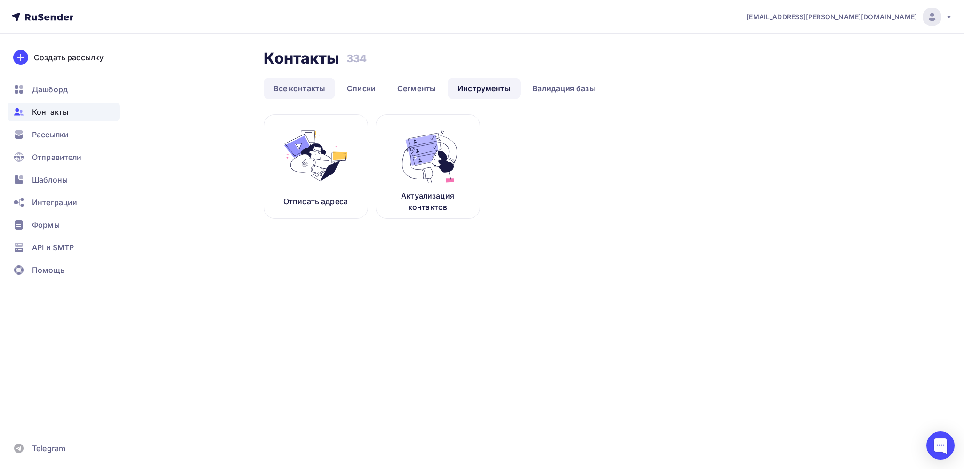
click at [297, 94] on link "Все контакты" at bounding box center [300, 89] width 72 height 22
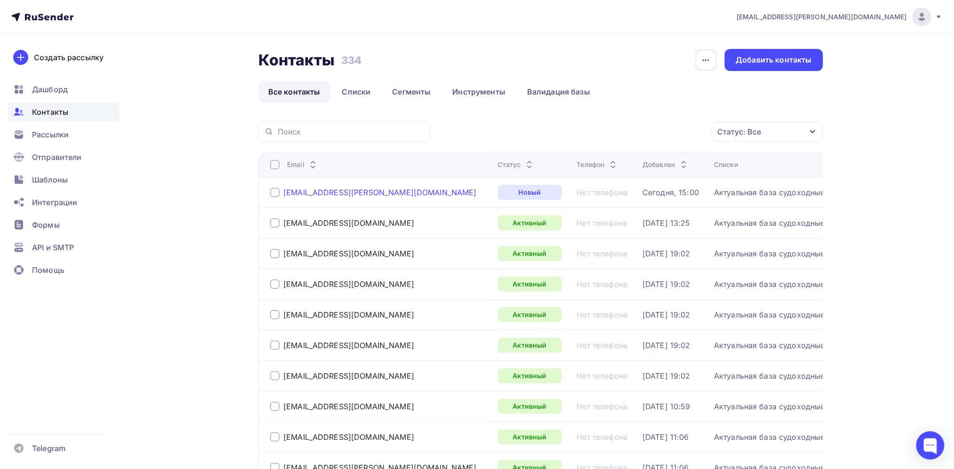
click at [328, 193] on div "[EMAIL_ADDRESS][PERSON_NAME][DOMAIN_NAME]" at bounding box center [379, 192] width 193 height 9
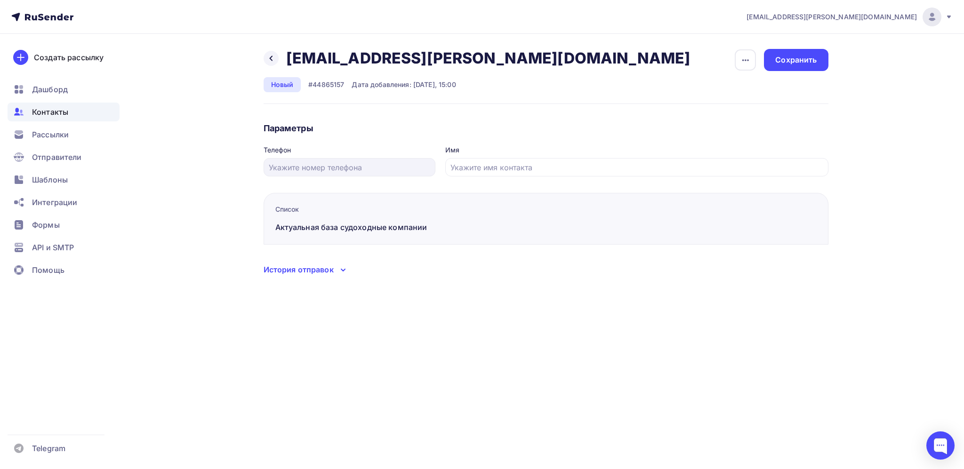
click at [338, 269] on icon at bounding box center [342, 269] width 11 height 11
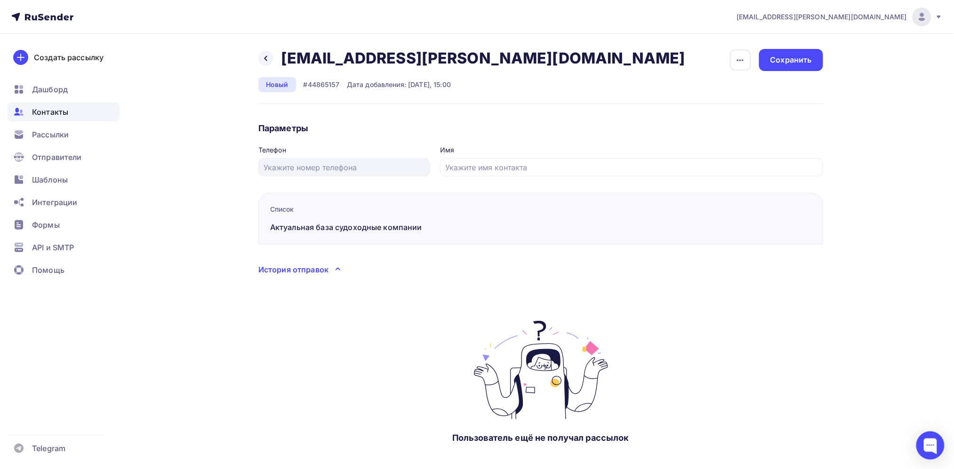
click at [338, 269] on icon at bounding box center [338, 269] width 4 height 2
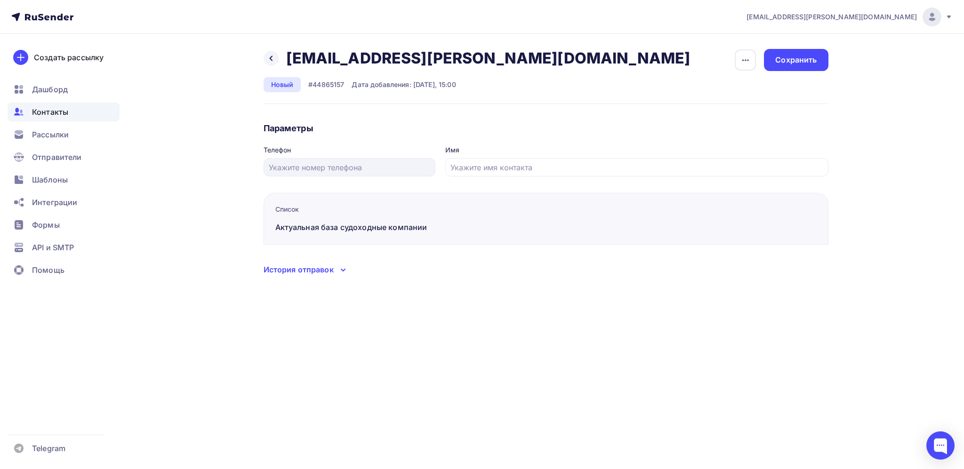
click at [57, 111] on span "Контакты" at bounding box center [50, 111] width 36 height 11
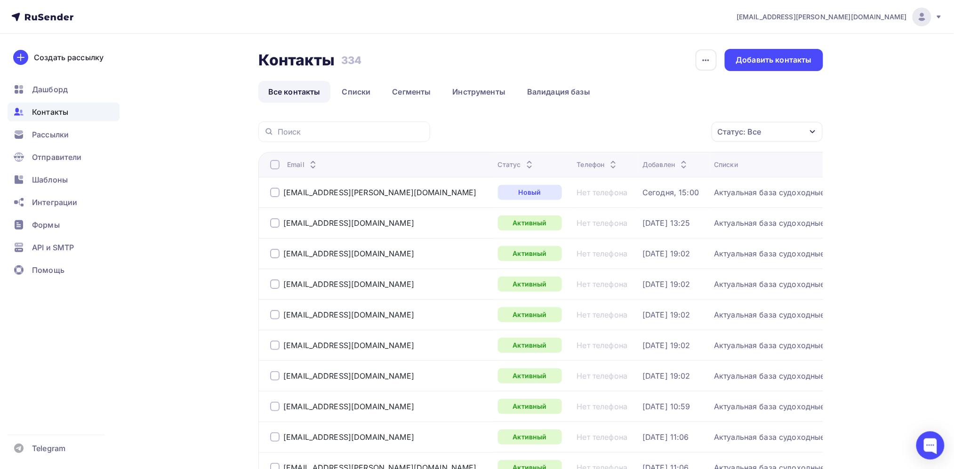
click at [498, 164] on div "Статус" at bounding box center [516, 164] width 37 height 9
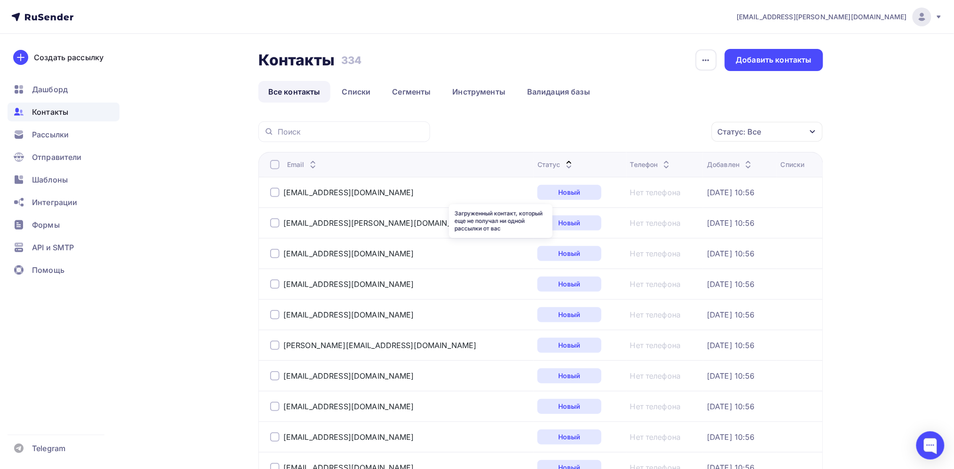
click at [537, 194] on div "Новый" at bounding box center [569, 192] width 64 height 15
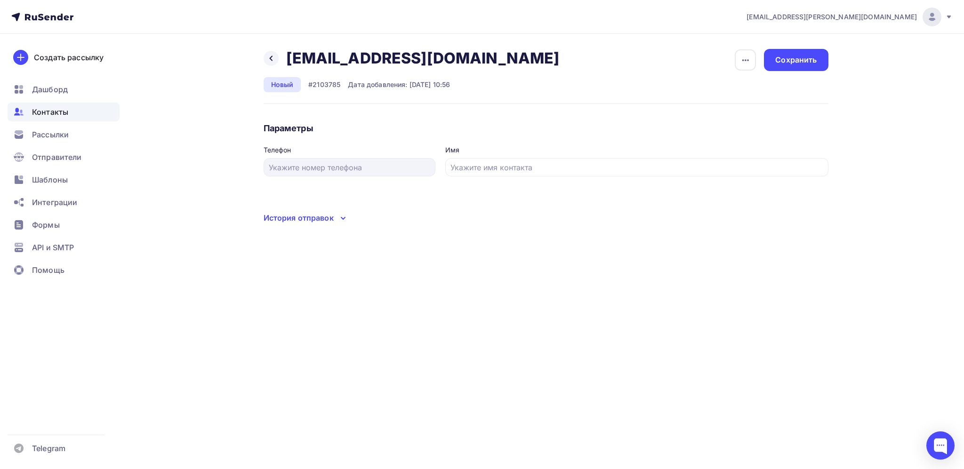
click at [734, 62] on button "button" at bounding box center [745, 60] width 22 height 22
click at [837, 123] on div "Назад crewing@sajsc.ru crewing@sajsc.ru Удалить Отписать Новый #2103785 Дата до…" at bounding box center [481, 148] width 771 height 228
click at [325, 217] on div "История отправок" at bounding box center [299, 217] width 70 height 11
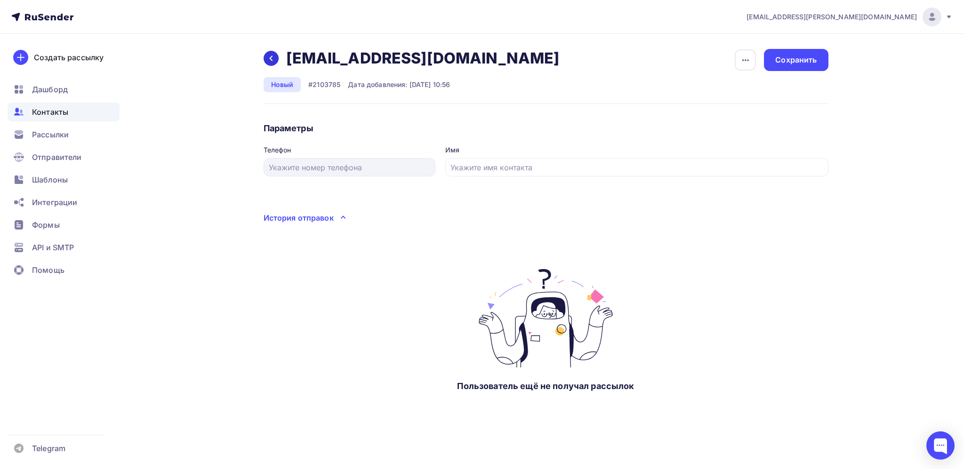
click at [271, 55] on icon at bounding box center [271, 59] width 8 height 8
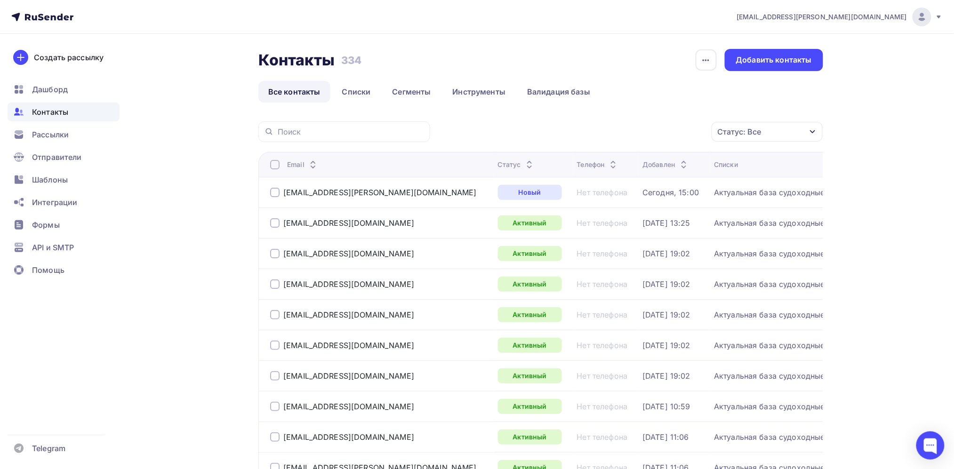
click at [498, 167] on div "Статус" at bounding box center [516, 164] width 37 height 9
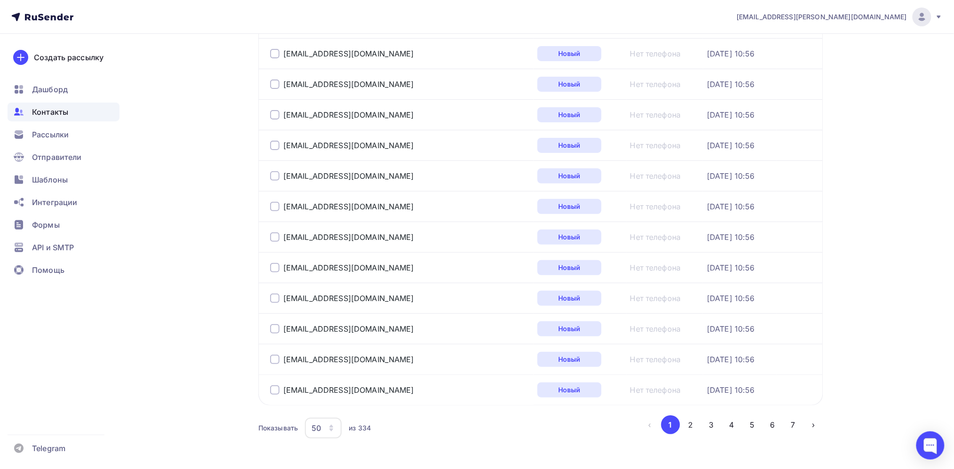
scroll to position [1420, 0]
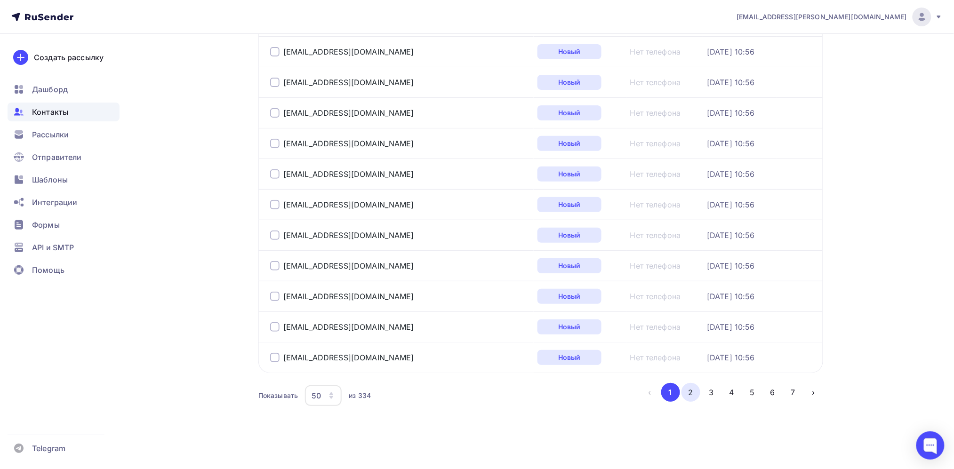
click at [693, 402] on button "2" at bounding box center [690, 392] width 19 height 19
drag, startPoint x: 391, startPoint y: 193, endPoint x: 282, endPoint y: 198, distance: 108.3
click at [282, 198] on div "info@hussaini-holding.com" at bounding box center [387, 204] width 235 height 15
copy div "info@hussaini-holding.com"
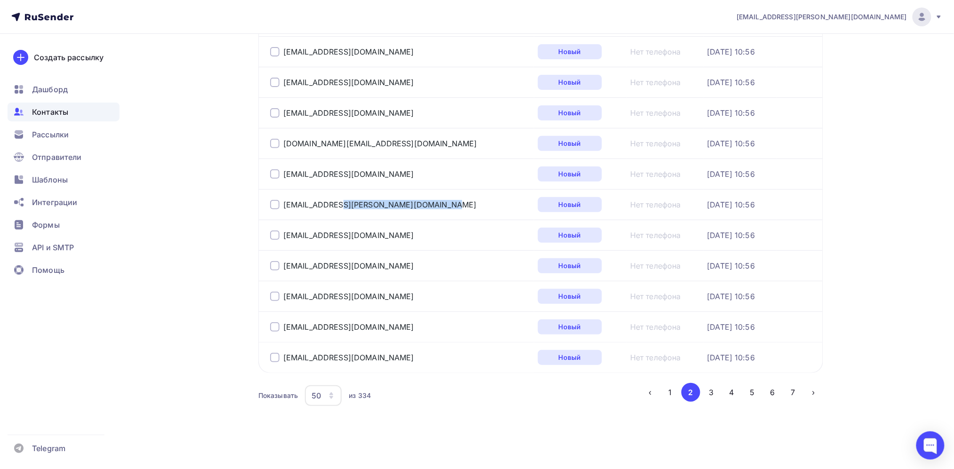
click at [60, 107] on span "Контакты" at bounding box center [50, 111] width 36 height 11
click at [68, 114] on span "Контакты" at bounding box center [50, 111] width 36 height 11
click at [51, 137] on span "Рассылки" at bounding box center [50, 134] width 37 height 11
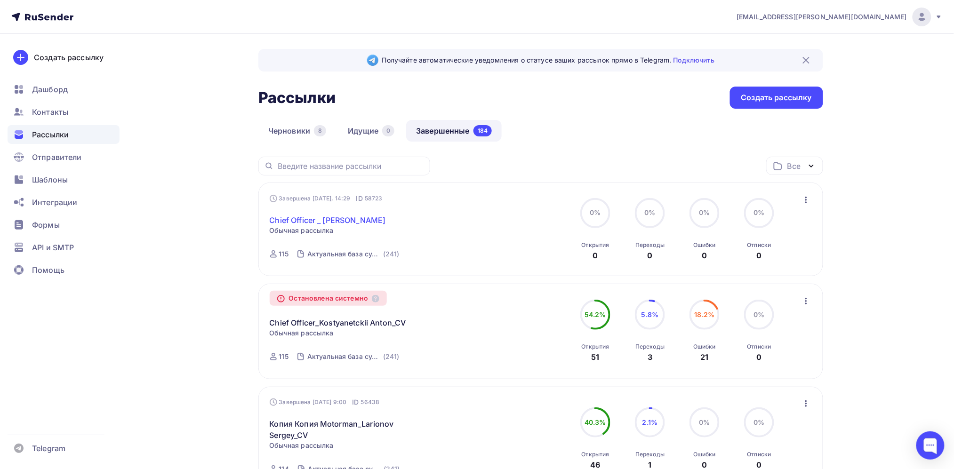
click at [362, 217] on link "Chief Officer _ Kostyanetckii Anton_CV" at bounding box center [328, 220] width 116 height 11
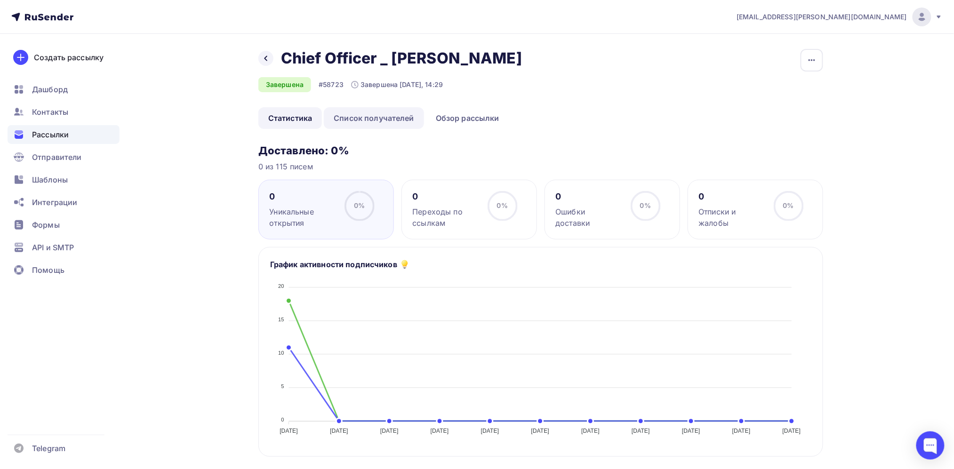
click at [392, 129] on link "Список получателей" at bounding box center [374, 118] width 100 height 22
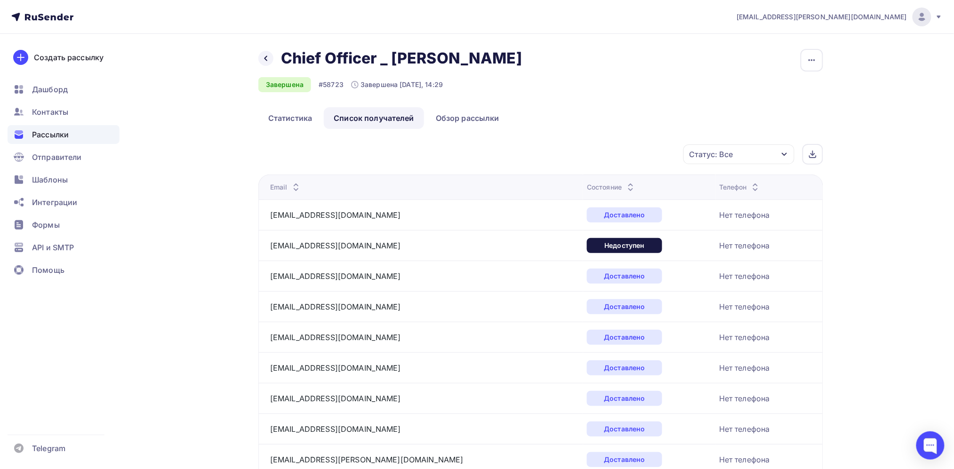
click at [587, 192] on div "Состояние" at bounding box center [611, 187] width 49 height 9
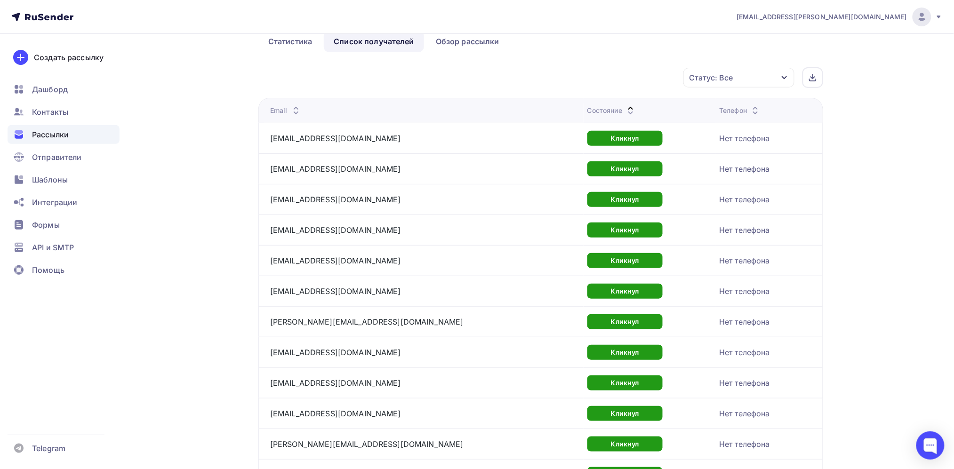
scroll to position [76, 0]
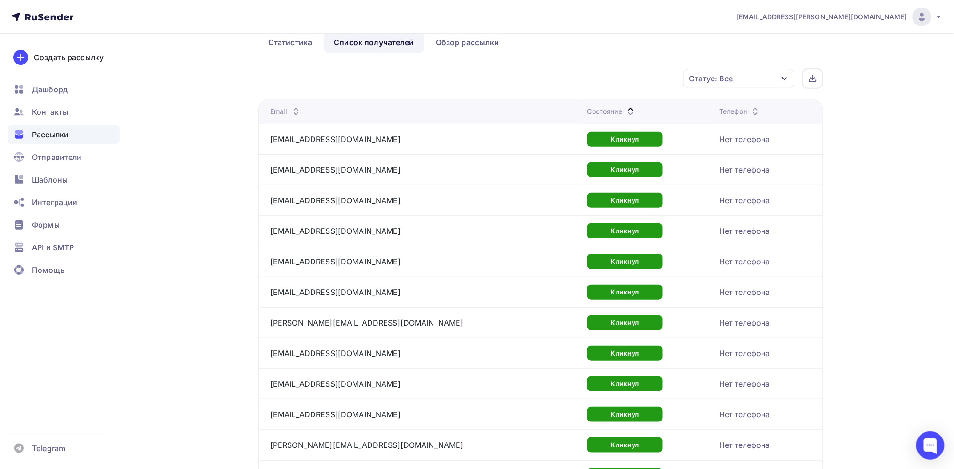
click at [787, 82] on icon "button" at bounding box center [785, 79] width 8 height 8
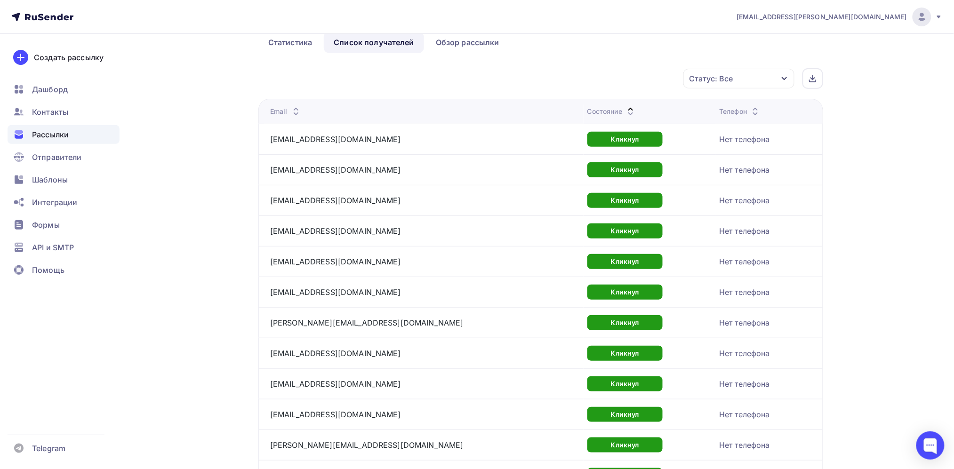
click at [587, 116] on div "Состояние" at bounding box center [611, 111] width 49 height 9
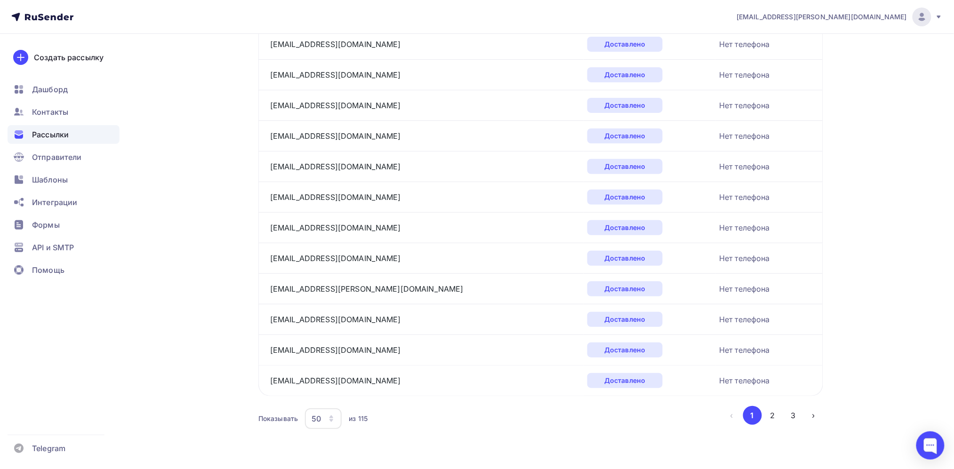
scroll to position [1454, 0]
click at [57, 159] on span "Отправители" at bounding box center [57, 157] width 50 height 11
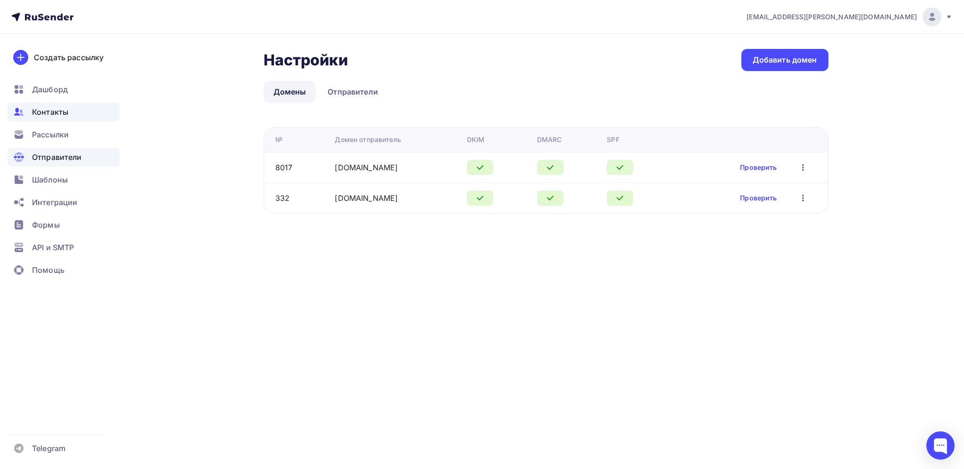
click at [57, 111] on span "Контакты" at bounding box center [50, 111] width 36 height 11
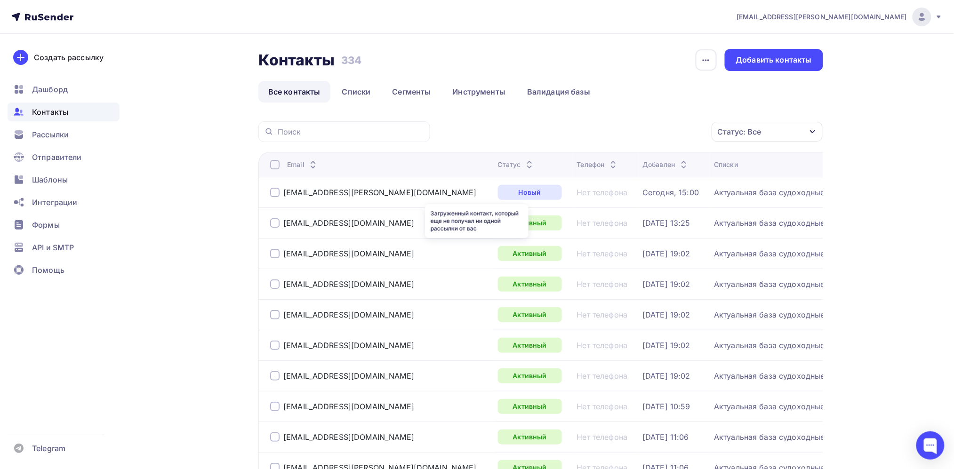
click at [498, 199] on div "Новый" at bounding box center [530, 192] width 64 height 15
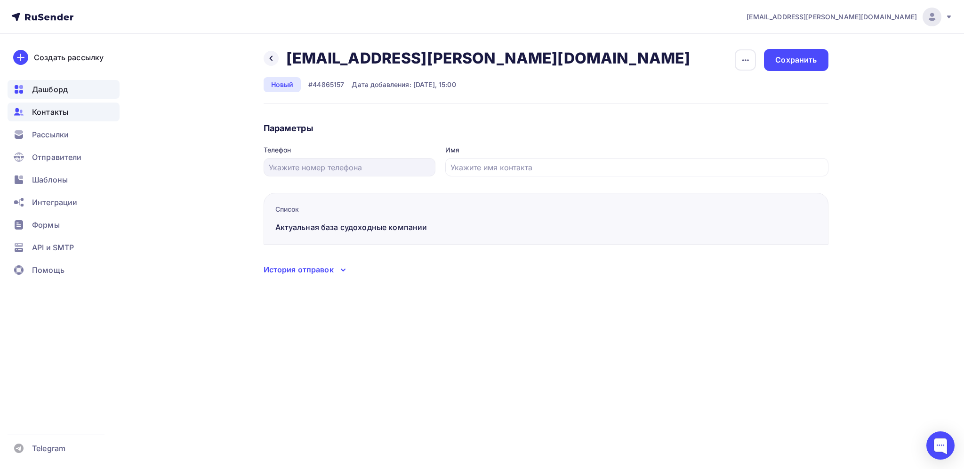
click at [76, 88] on div "Дашборд" at bounding box center [64, 89] width 112 height 19
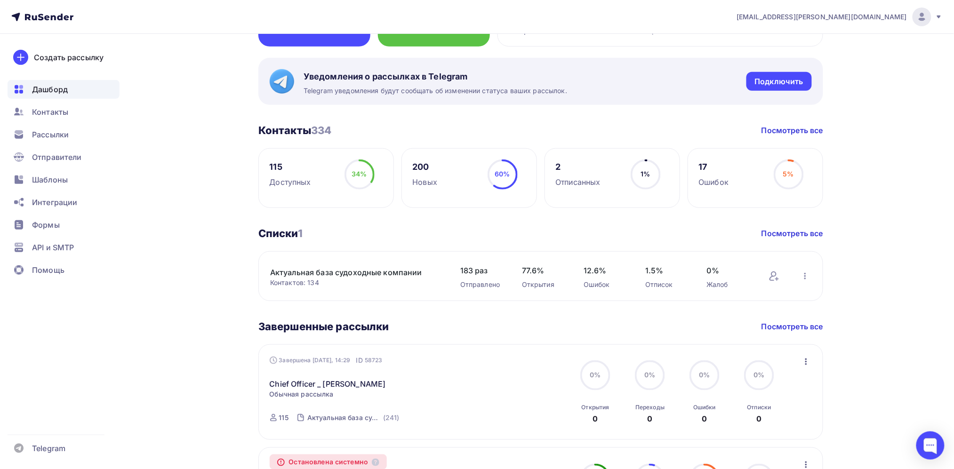
scroll to position [148, 0]
click at [808, 277] on icon "button" at bounding box center [805, 275] width 11 height 11
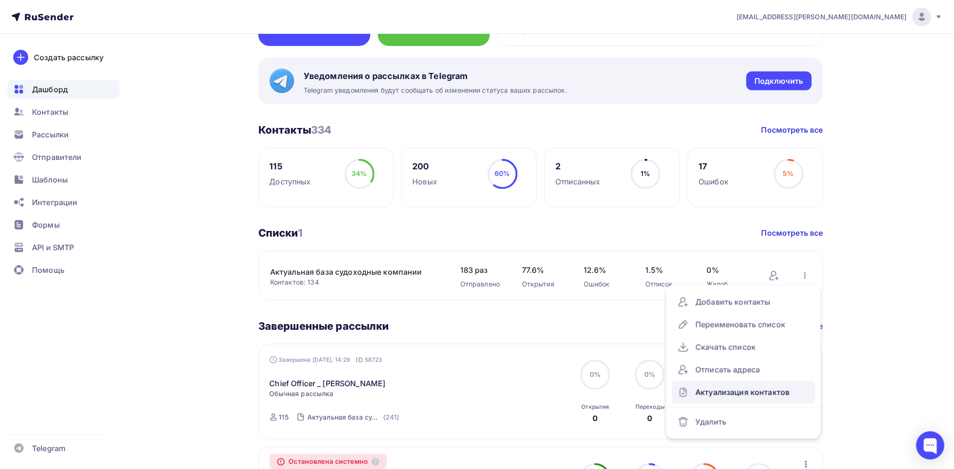
click at [742, 389] on div "Актуализация контактов" at bounding box center [744, 392] width 132 height 15
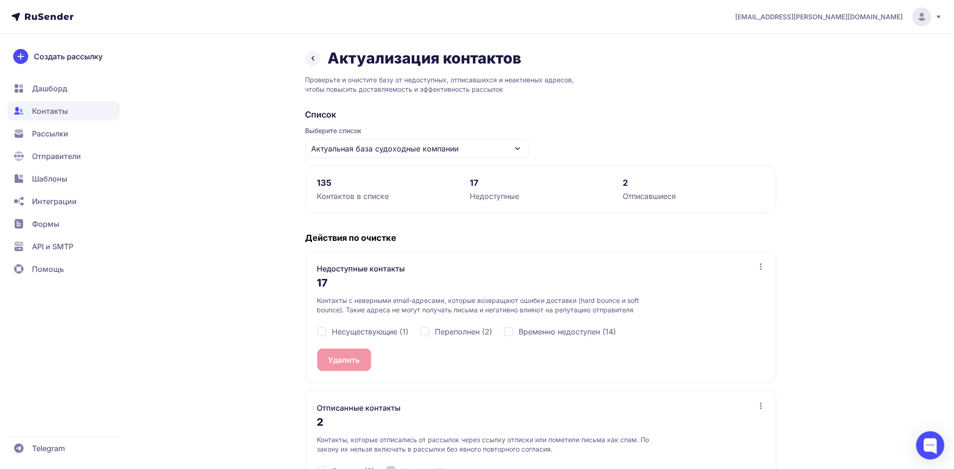
click at [322, 331] on div "Несуществующие (1)" at bounding box center [363, 331] width 92 height 11
checkbox input "true"
click at [425, 331] on div "Переполнен (2)" at bounding box center [456, 331] width 72 height 11
checkbox input "true"
click at [512, 333] on div "Временно недоступен (14)" at bounding box center [560, 331] width 112 height 11
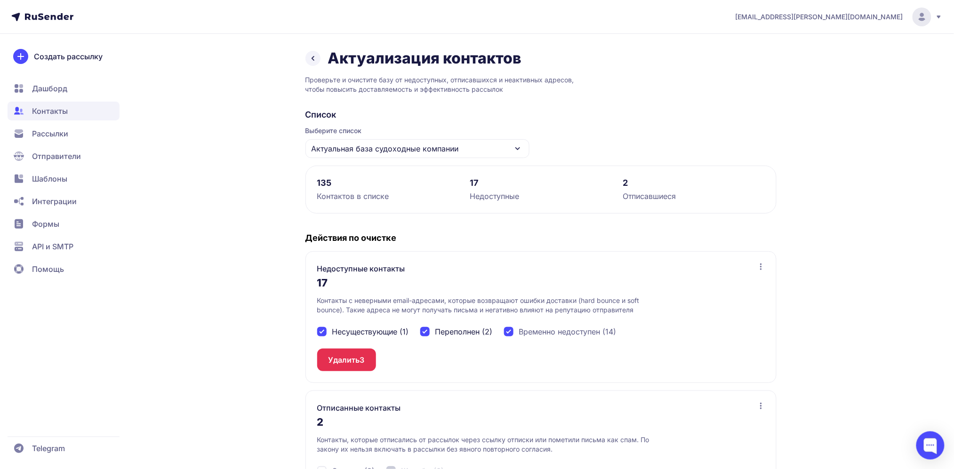
checkbox input "true"
click at [356, 364] on button "Удалить 17" at bounding box center [348, 360] width 62 height 23
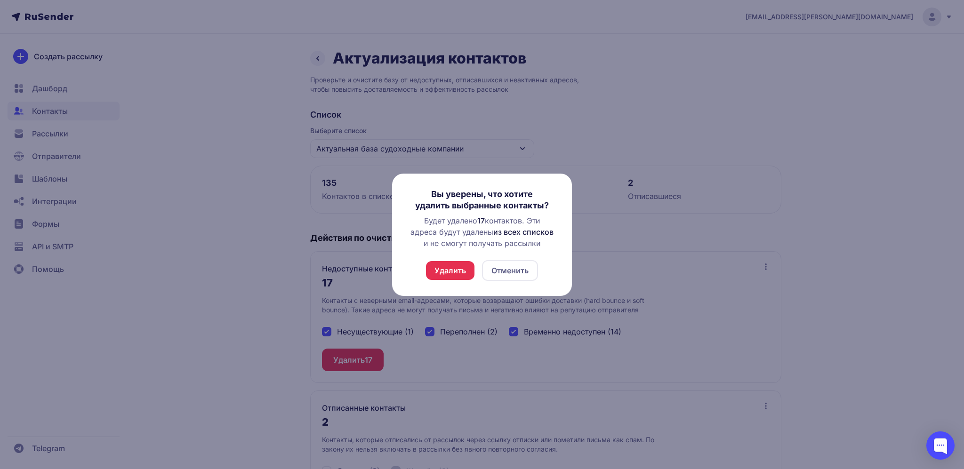
click at [444, 276] on button "Удалить" at bounding box center [450, 270] width 48 height 19
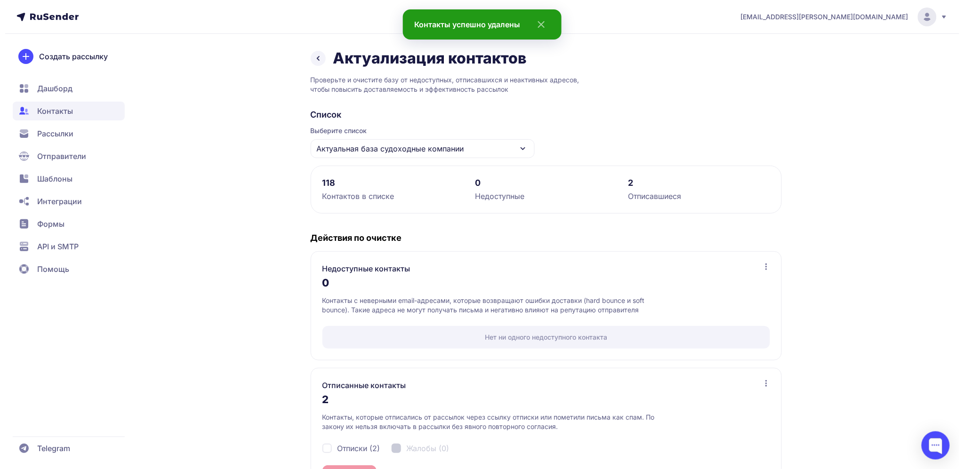
scroll to position [42, 0]
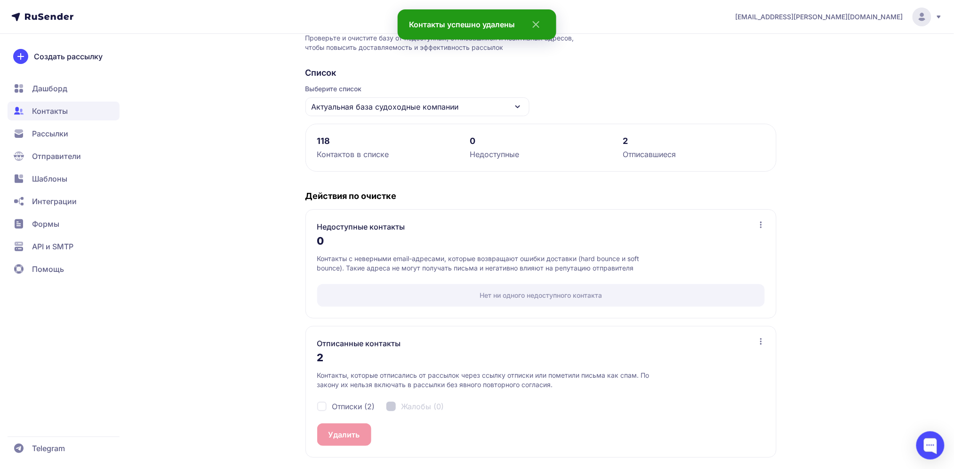
click at [322, 408] on div "Отписки (2)" at bounding box center [346, 406] width 58 height 11
checkbox input "true"
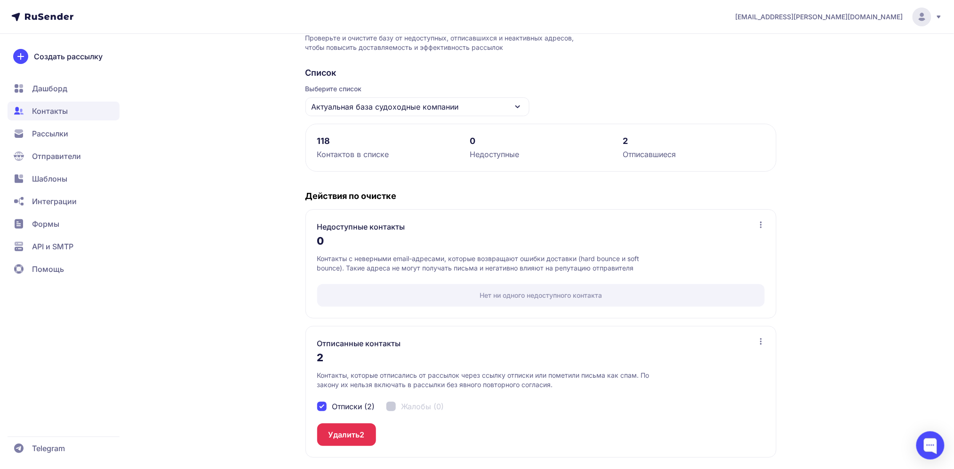
click at [336, 436] on button "Удалить 2" at bounding box center [346, 435] width 59 height 23
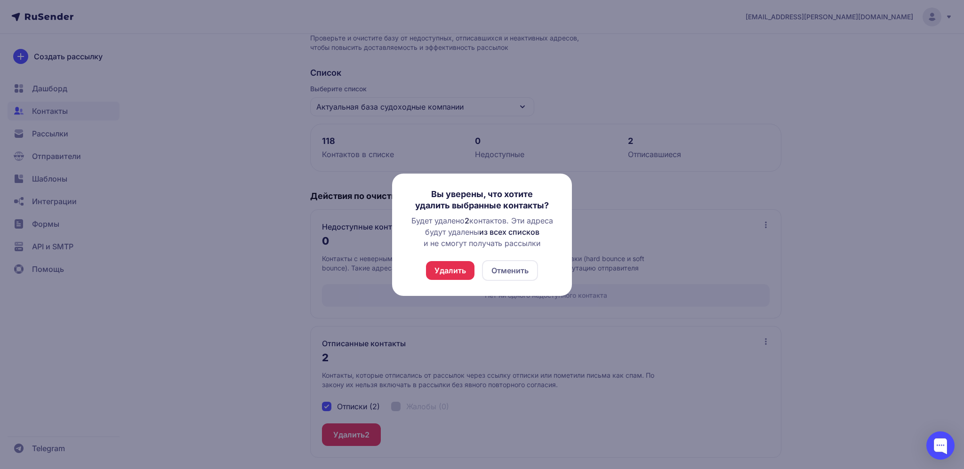
click at [444, 277] on button "Удалить" at bounding box center [450, 270] width 48 height 19
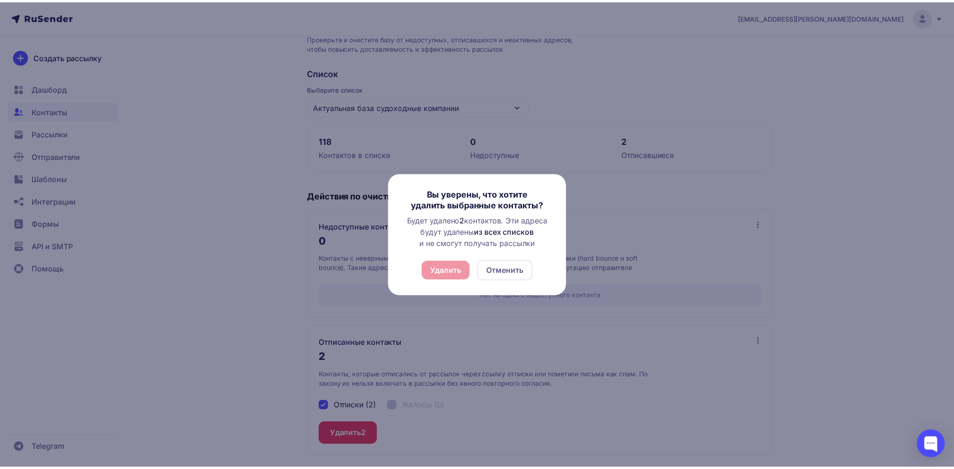
scroll to position [0, 0]
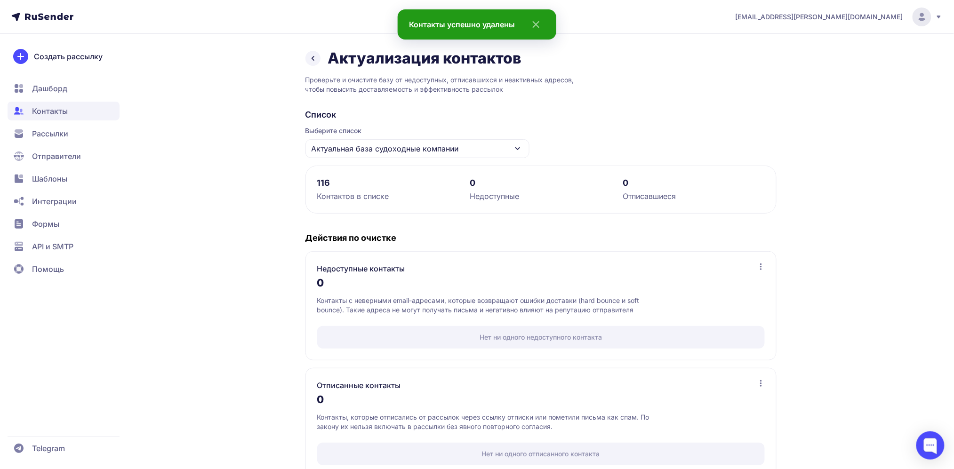
click at [498, 146] on div "Актуальная база судоходные компании" at bounding box center [417, 148] width 224 height 19
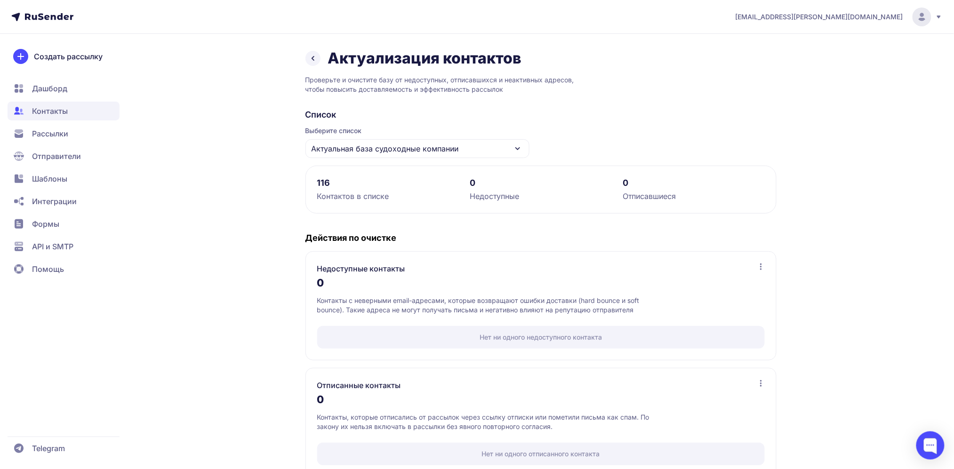
click at [401, 146] on span "Актуальная база судоходные компании" at bounding box center [385, 148] width 147 height 11
click at [358, 176] on div "Все контакты" at bounding box center [417, 177] width 213 height 23
click at [403, 142] on div "Все контакты" at bounding box center [417, 148] width 224 height 19
click at [368, 201] on div "Актуальная база судоходные компании" at bounding box center [417, 206] width 213 height 23
click at [313, 65] on link at bounding box center [312, 58] width 15 height 15
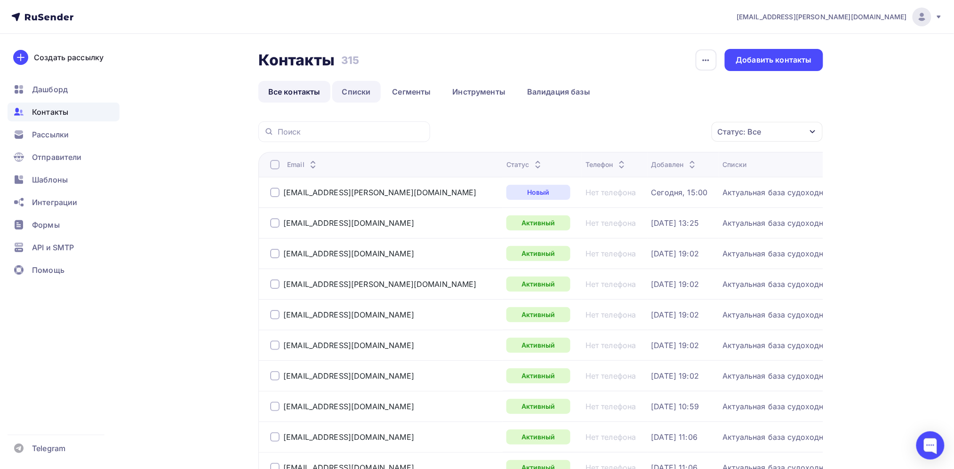
click at [352, 90] on link "Списки" at bounding box center [356, 92] width 48 height 22
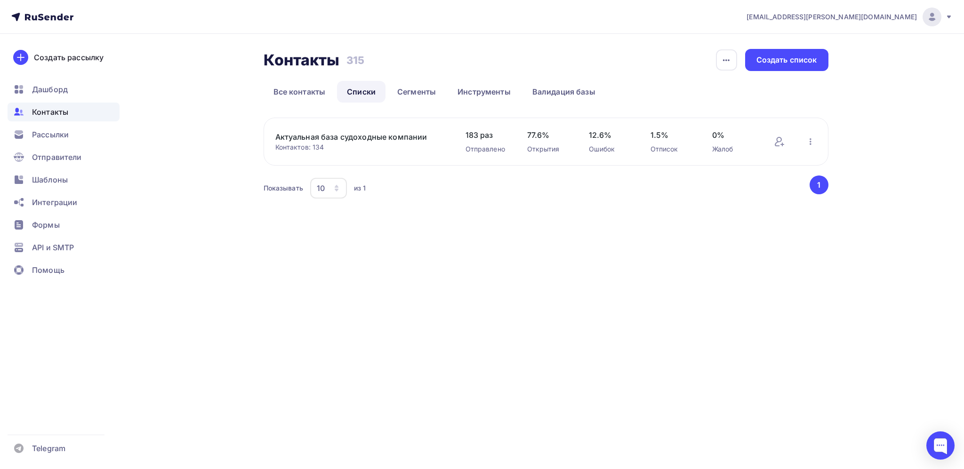
click at [808, 147] on button "button" at bounding box center [810, 142] width 12 height 12
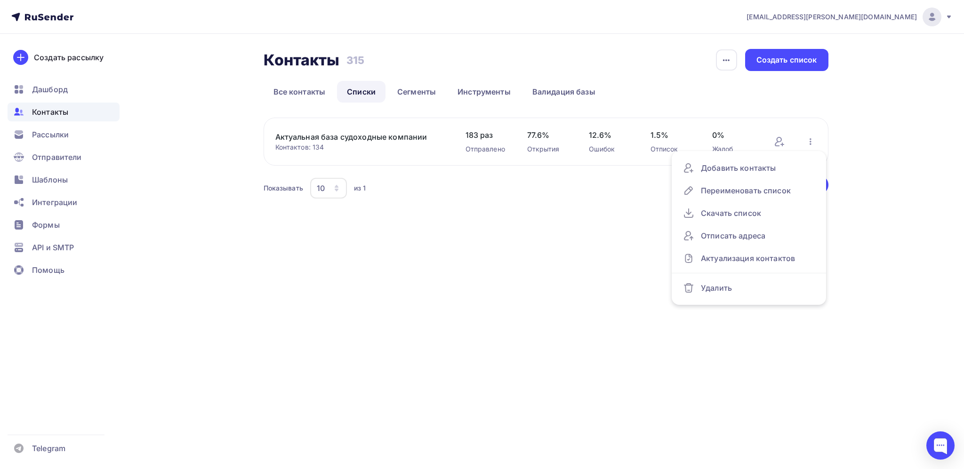
click at [465, 139] on span "183 раз" at bounding box center [486, 134] width 43 height 11
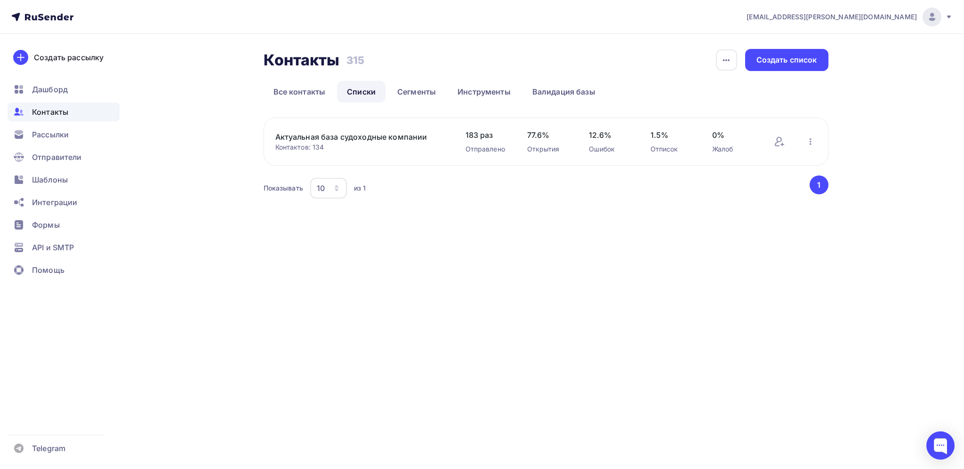
click at [352, 140] on link "Актуальная база судоходные компании" at bounding box center [355, 136] width 160 height 11
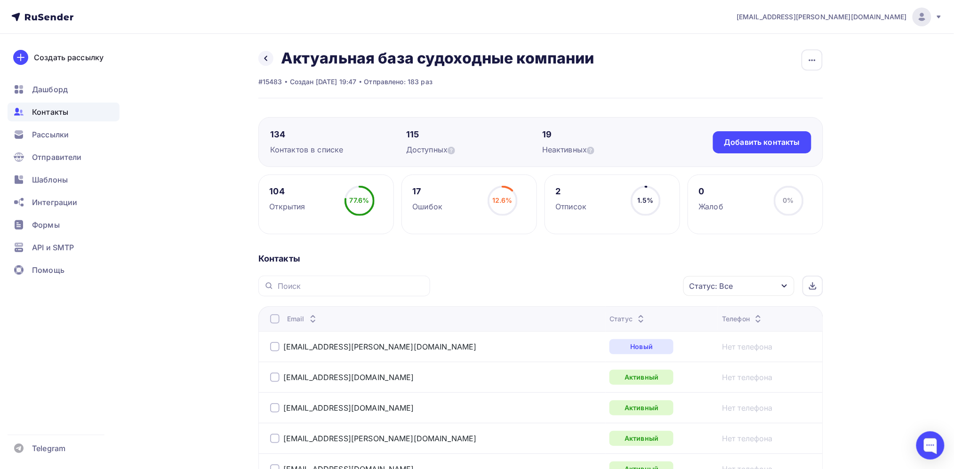
click at [94, 110] on div "Контакты" at bounding box center [64, 112] width 112 height 19
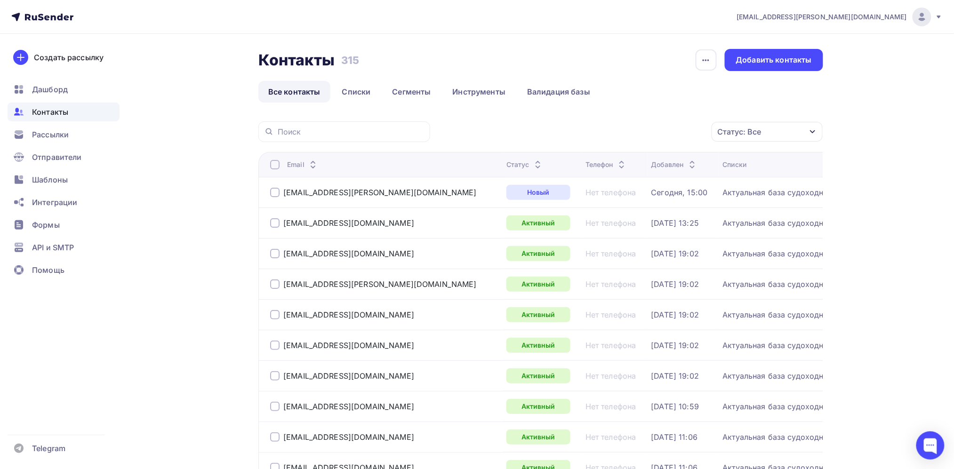
click at [503, 160] on th "Статус" at bounding box center [542, 164] width 79 height 25
click at [506, 166] on div "Статус" at bounding box center [524, 164] width 37 height 9
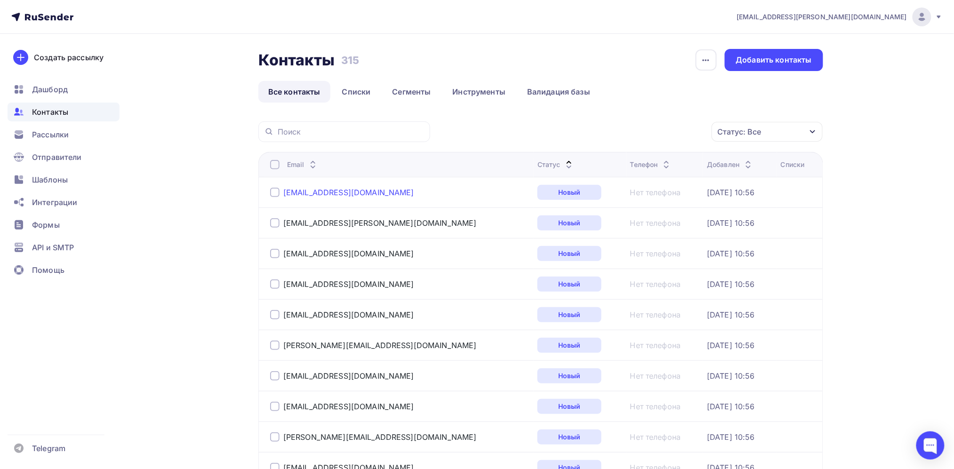
click at [335, 192] on div "crewing@sajsc.ru" at bounding box center [348, 192] width 131 height 9
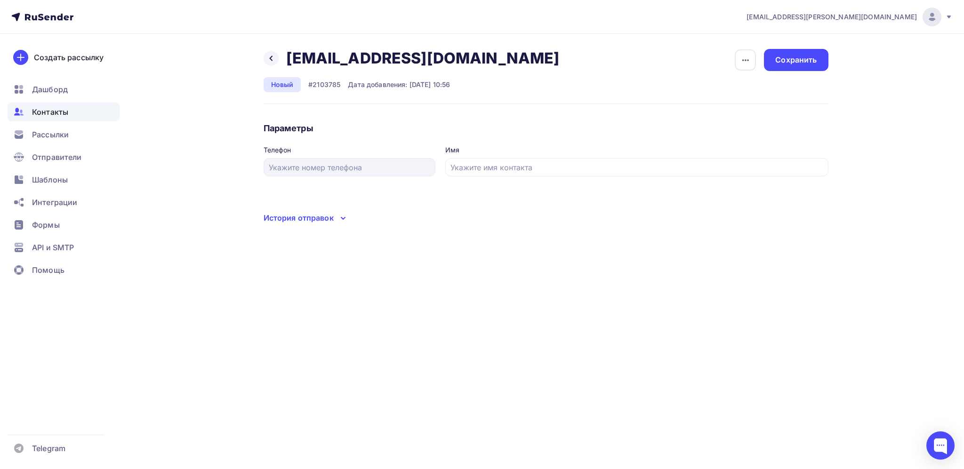
click at [333, 215] on div "История отправок" at bounding box center [299, 217] width 70 height 11
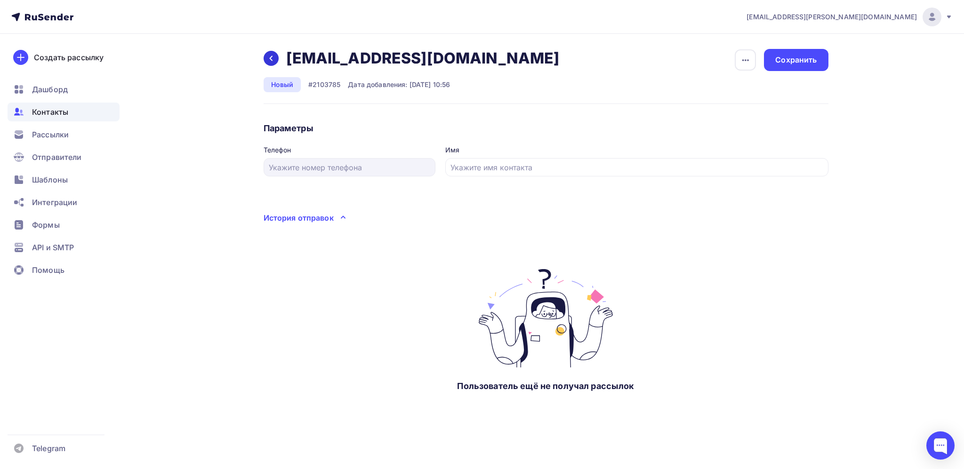
click at [265, 57] on div at bounding box center [271, 58] width 15 height 15
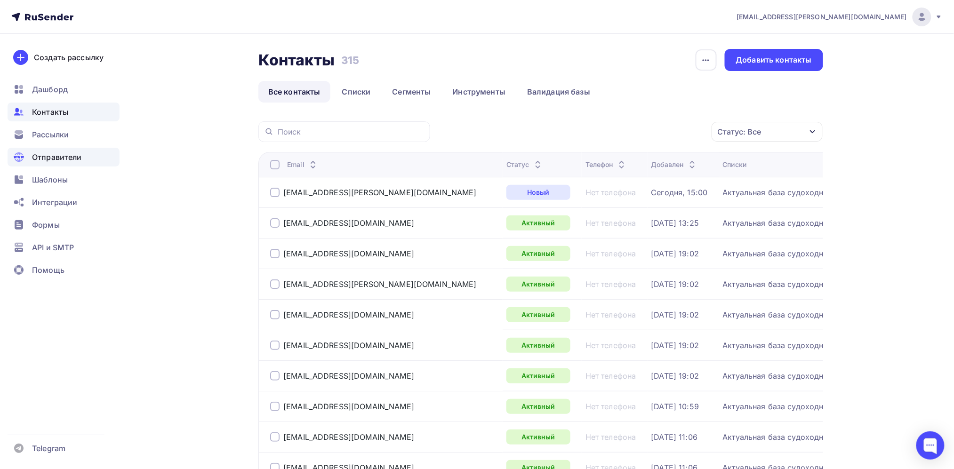
click at [69, 156] on span "Отправители" at bounding box center [57, 157] width 50 height 11
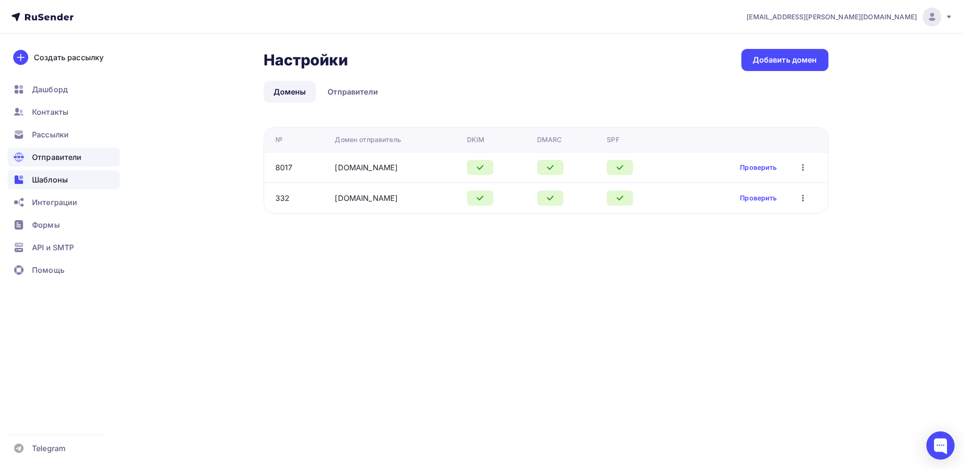
click at [66, 181] on span "Шаблоны" at bounding box center [50, 179] width 36 height 11
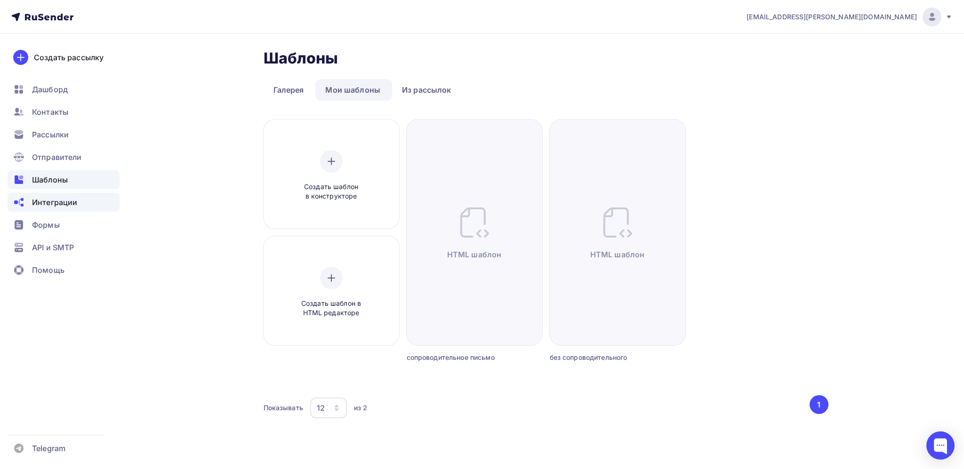
click at [66, 196] on div "Интеграции" at bounding box center [64, 202] width 112 height 19
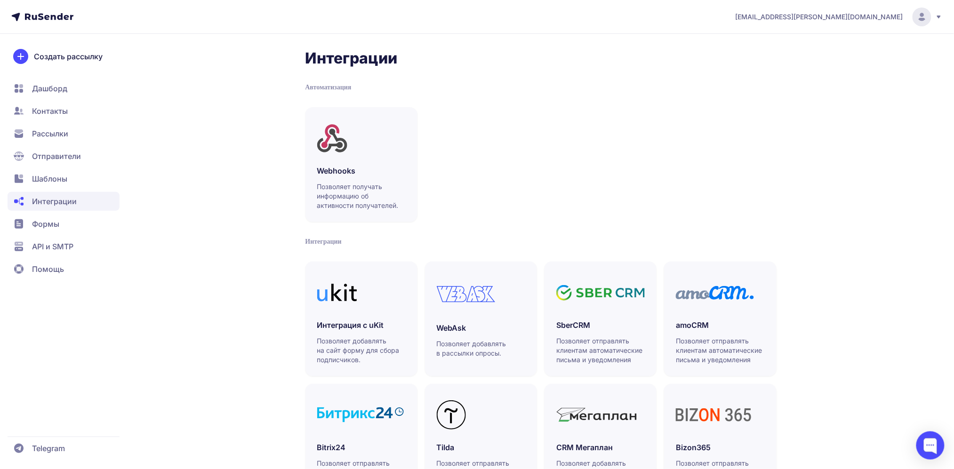
click at [51, 223] on span "Формы" at bounding box center [45, 223] width 27 height 11
